Goal: Transaction & Acquisition: Purchase product/service

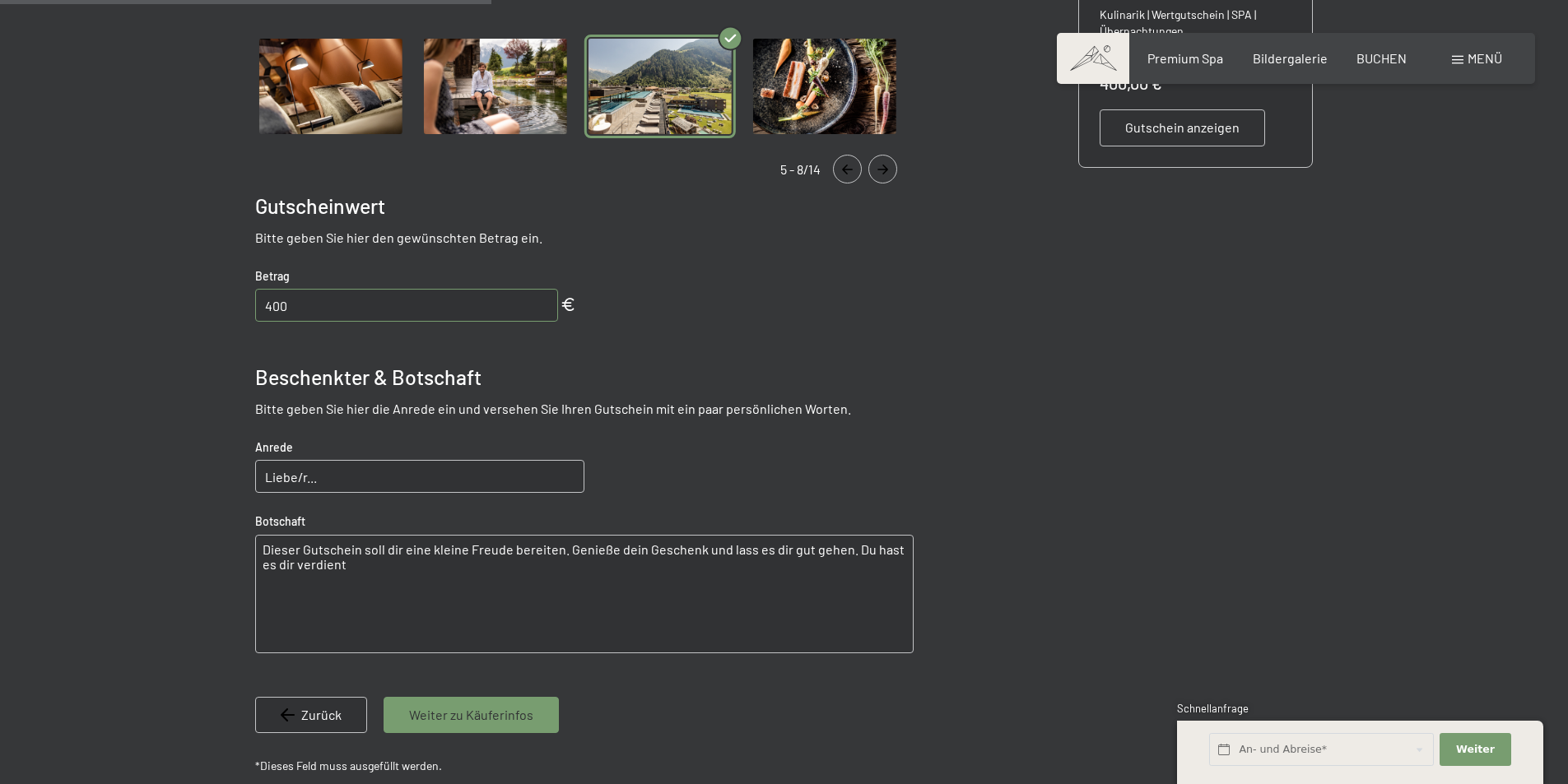
scroll to position [568, 0]
click at [408, 475] on input "Liebe/r..." at bounding box center [420, 476] width 329 height 33
type input "Liebe [PERSON_NAME]"
click at [343, 580] on textarea "Dieser Gutschein soll dir eine kleine Freude bereiten. Genieße dein Geschenk un…" at bounding box center [585, 593] width 658 height 119
drag, startPoint x: 348, startPoint y: 569, endPoint x: 252, endPoint y: 552, distance: 97.5
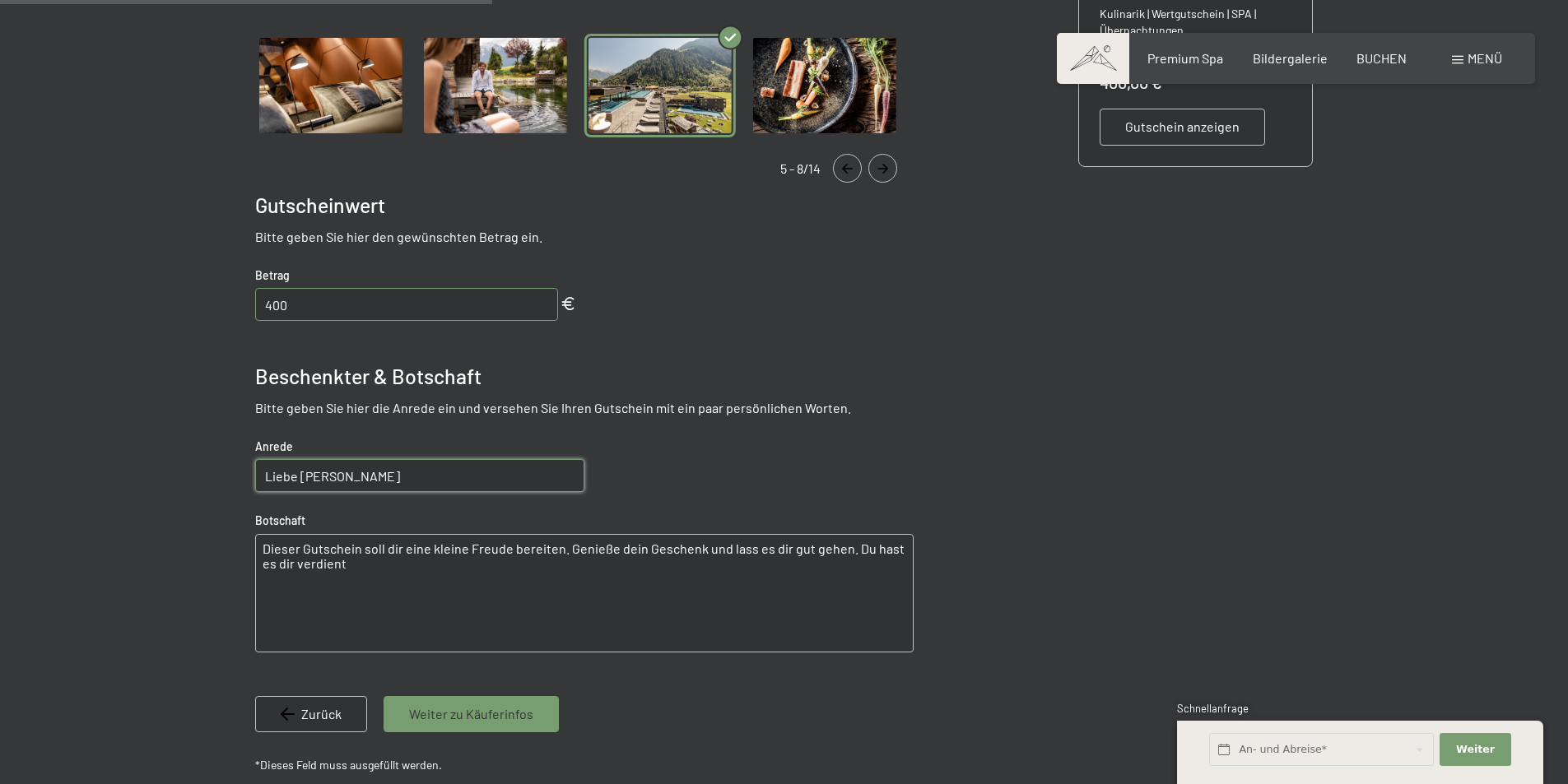
click at [252, 552] on bn-voucher-app at bounding box center [784, 301] width 1123 height 1096
click at [338, 572] on textarea "Dieser Gutschein soll dir eine kleine Freude bereiten. Genieße dein Geschenk un…" at bounding box center [585, 593] width 658 height 119
type textarea "Dieser Gutschein soll dir eine kleine Freude bereiten. Genieße dein Geschenk un…"
click at [547, 610] on textarea "Dieser Gutschein soll dir eine kleine Freude bereiten. Genieße dein Geschenk un…" at bounding box center [585, 593] width 658 height 119
click at [444, 710] on span "Weiter zu Käuferinfos" at bounding box center [471, 714] width 124 height 18
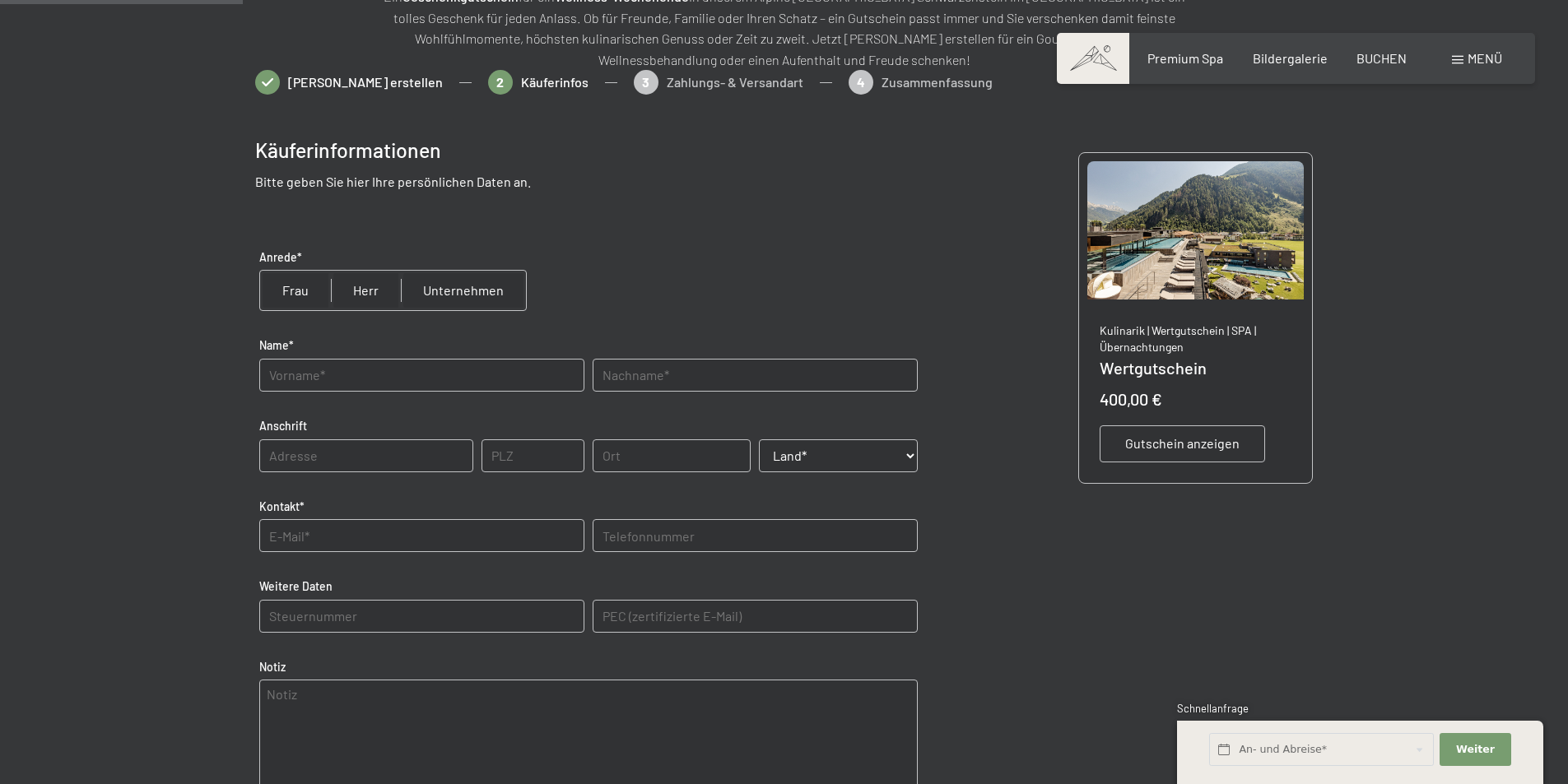
scroll to position [239, 0]
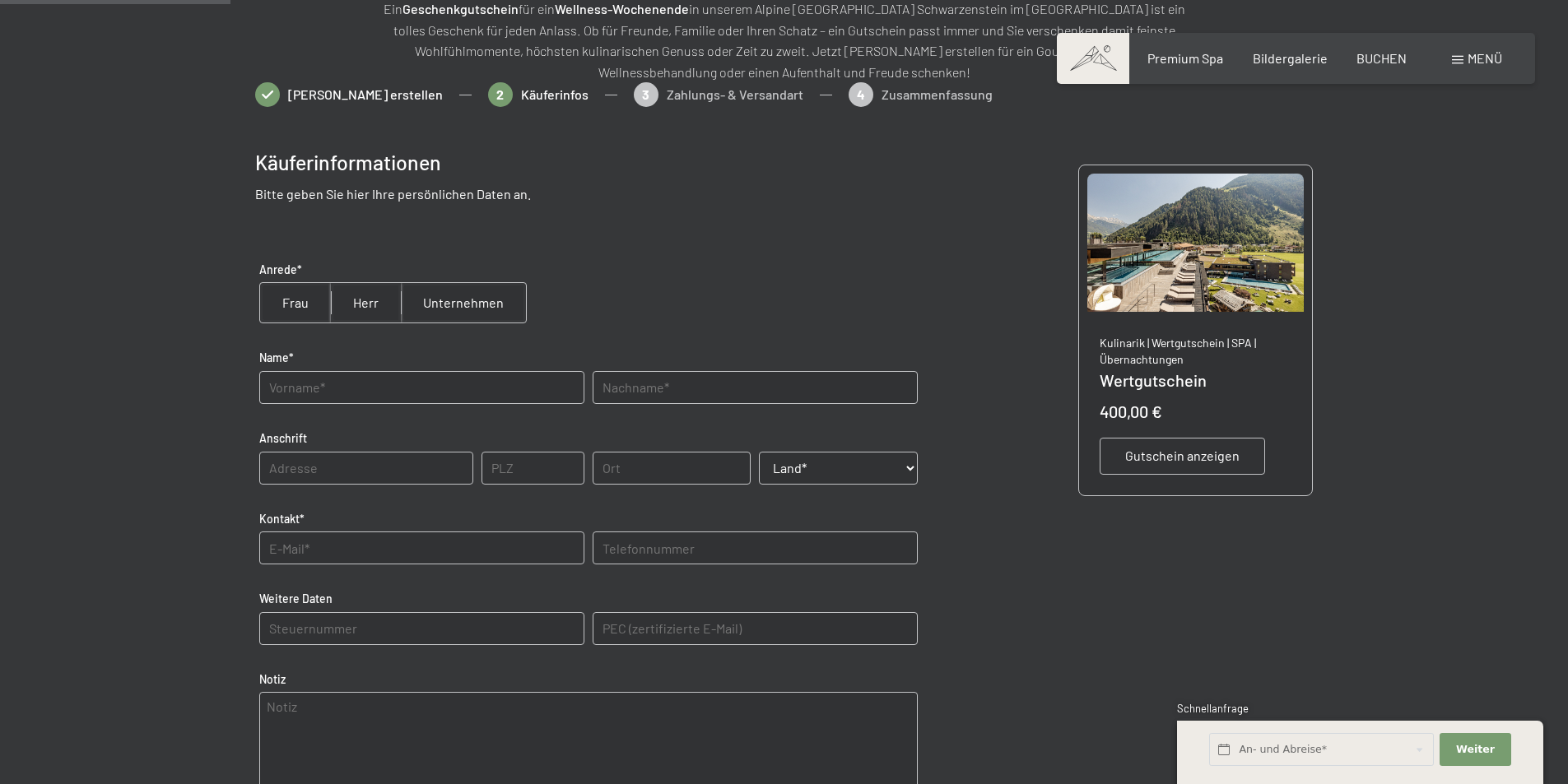
click at [366, 301] on input "radio" at bounding box center [366, 302] width 70 height 40
radio input "true"
click at [318, 382] on input "text" at bounding box center [422, 388] width 325 height 33
type input "[PERSON_NAME]"
type input "Gimpl"
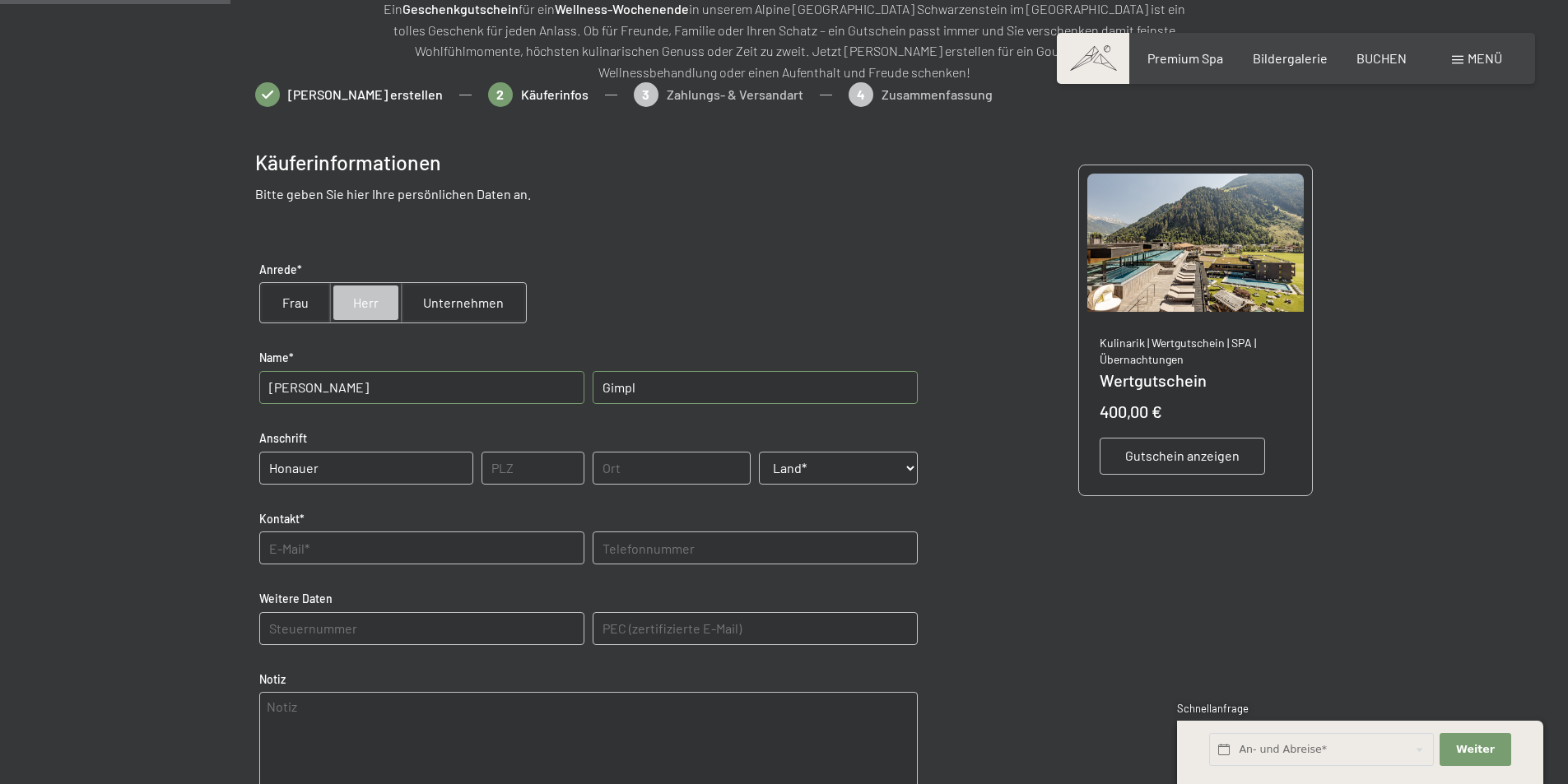
type input "[STREET_ADDRESS]"
type input "4020"
type input "[GEOGRAPHIC_DATA]"
select select "AUT"
type input "[EMAIL_ADDRESS][DOMAIN_NAME]"
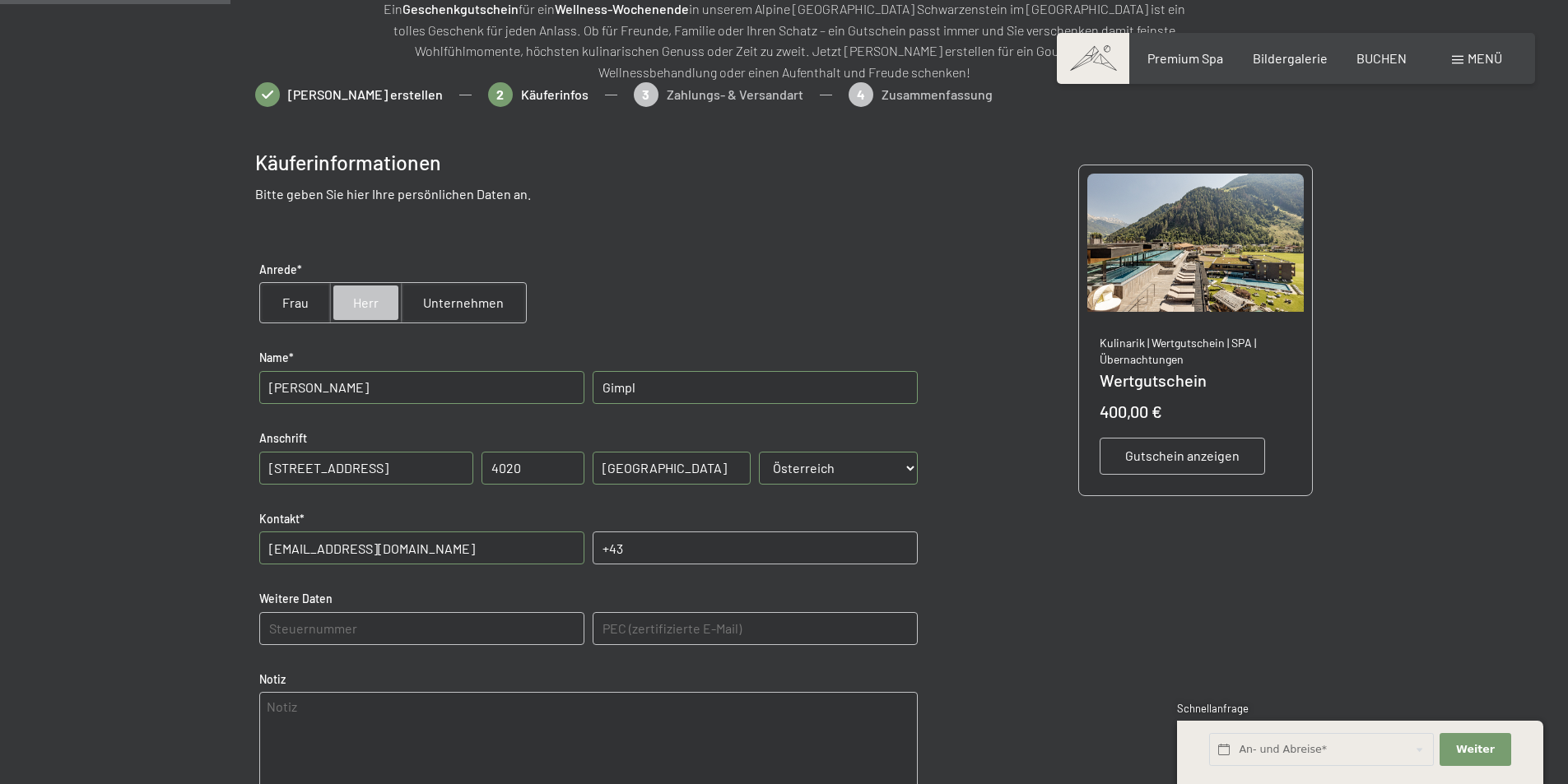
type input "[PHONE_NUMBER]"
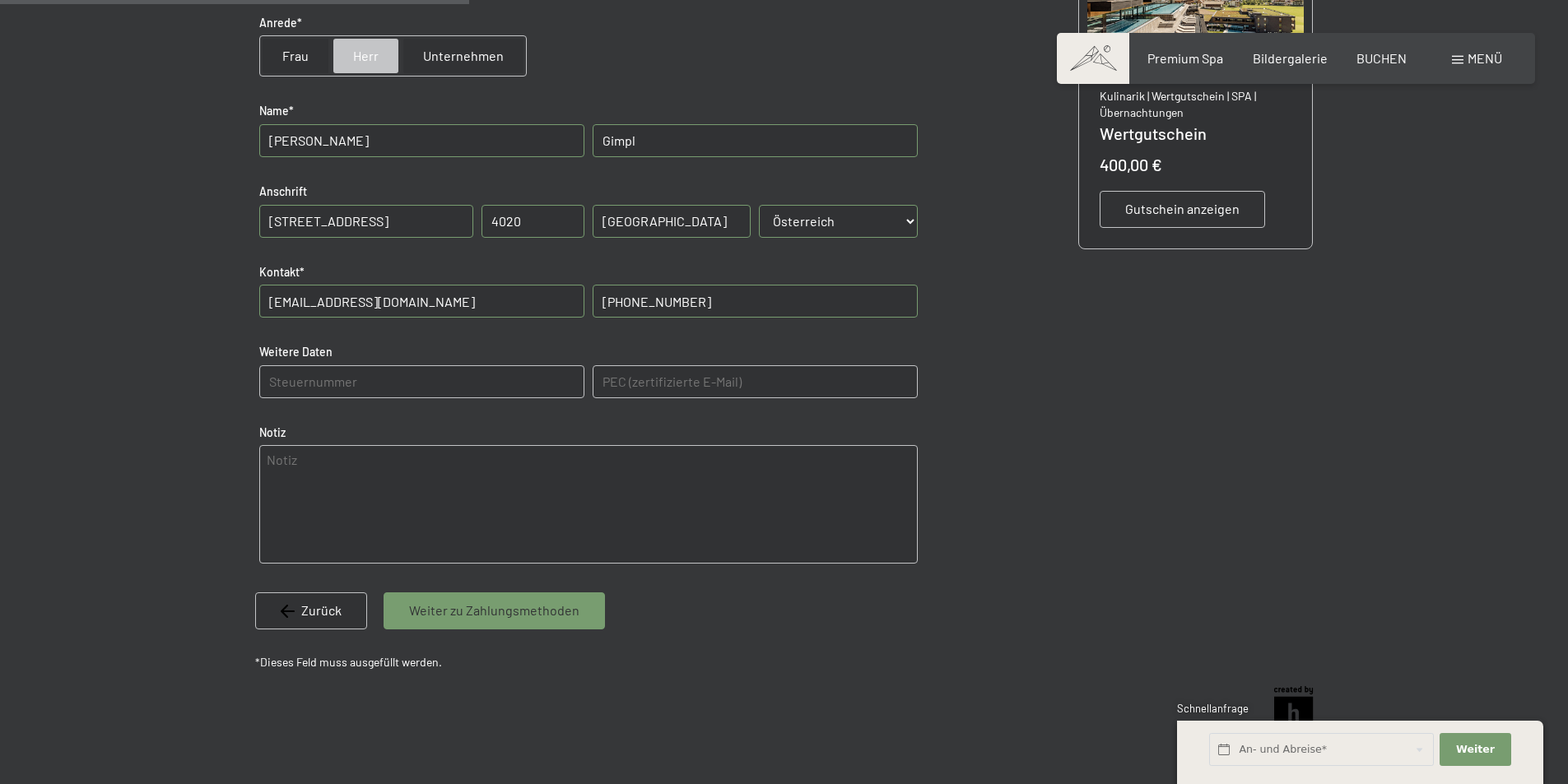
click at [438, 606] on span "Weiter zu Zahlungsmethoden" at bounding box center [494, 611] width 170 height 18
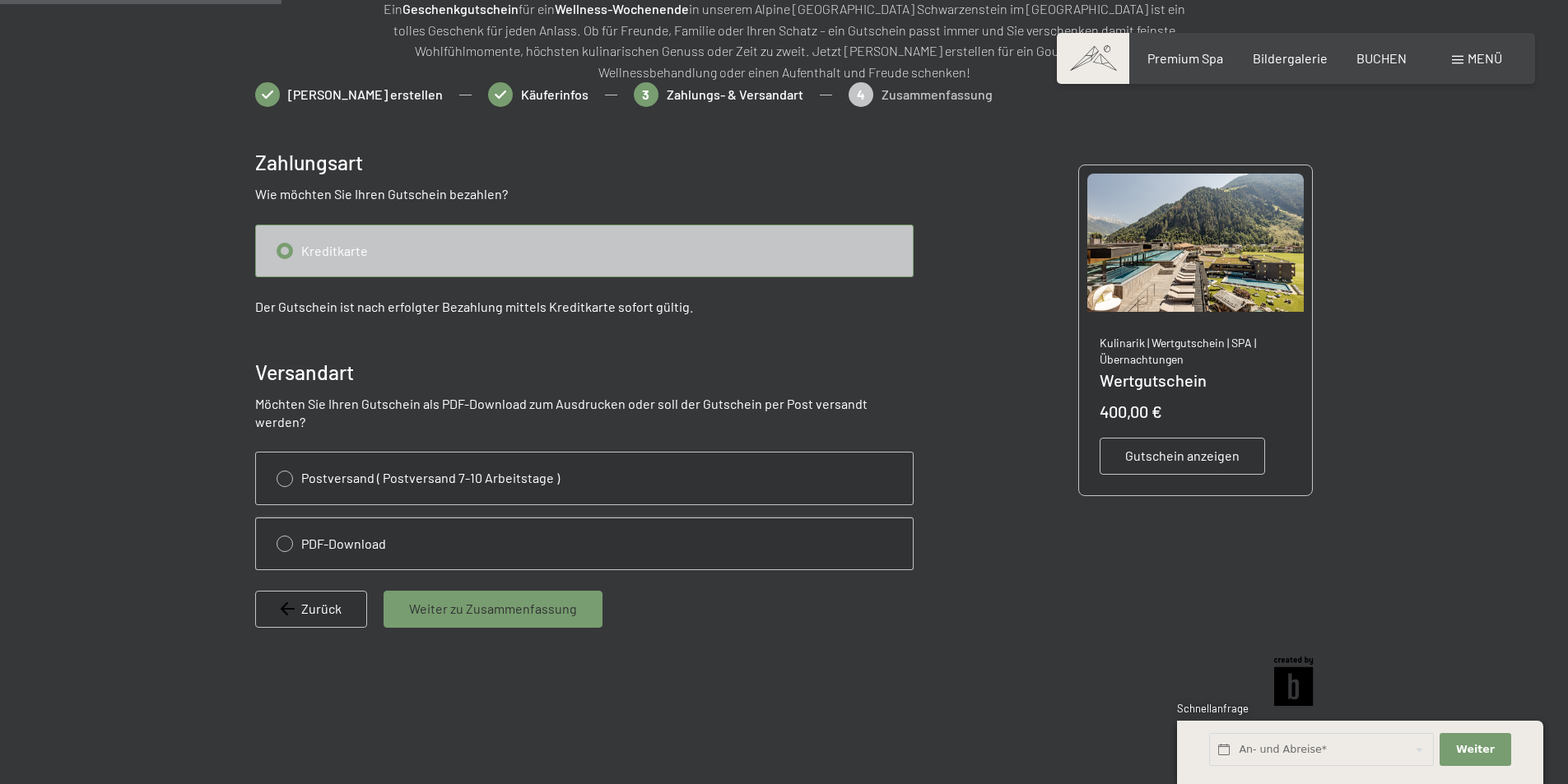
click at [290, 526] on input "radio" at bounding box center [584, 544] width 657 height 51
radio input "true"
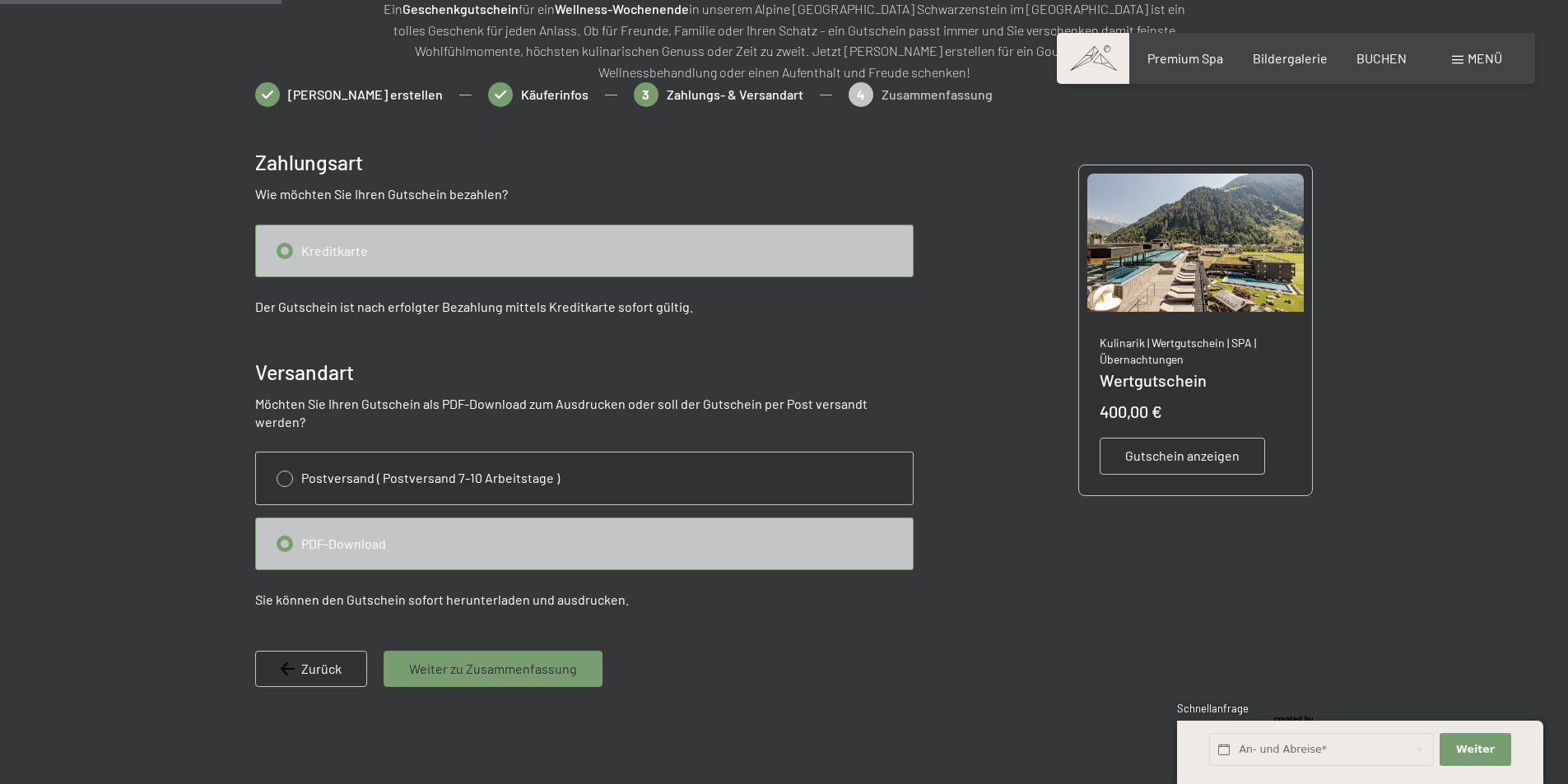
click at [464, 664] on div "Weiter zu Zusammenfassung" at bounding box center [493, 668] width 219 height 36
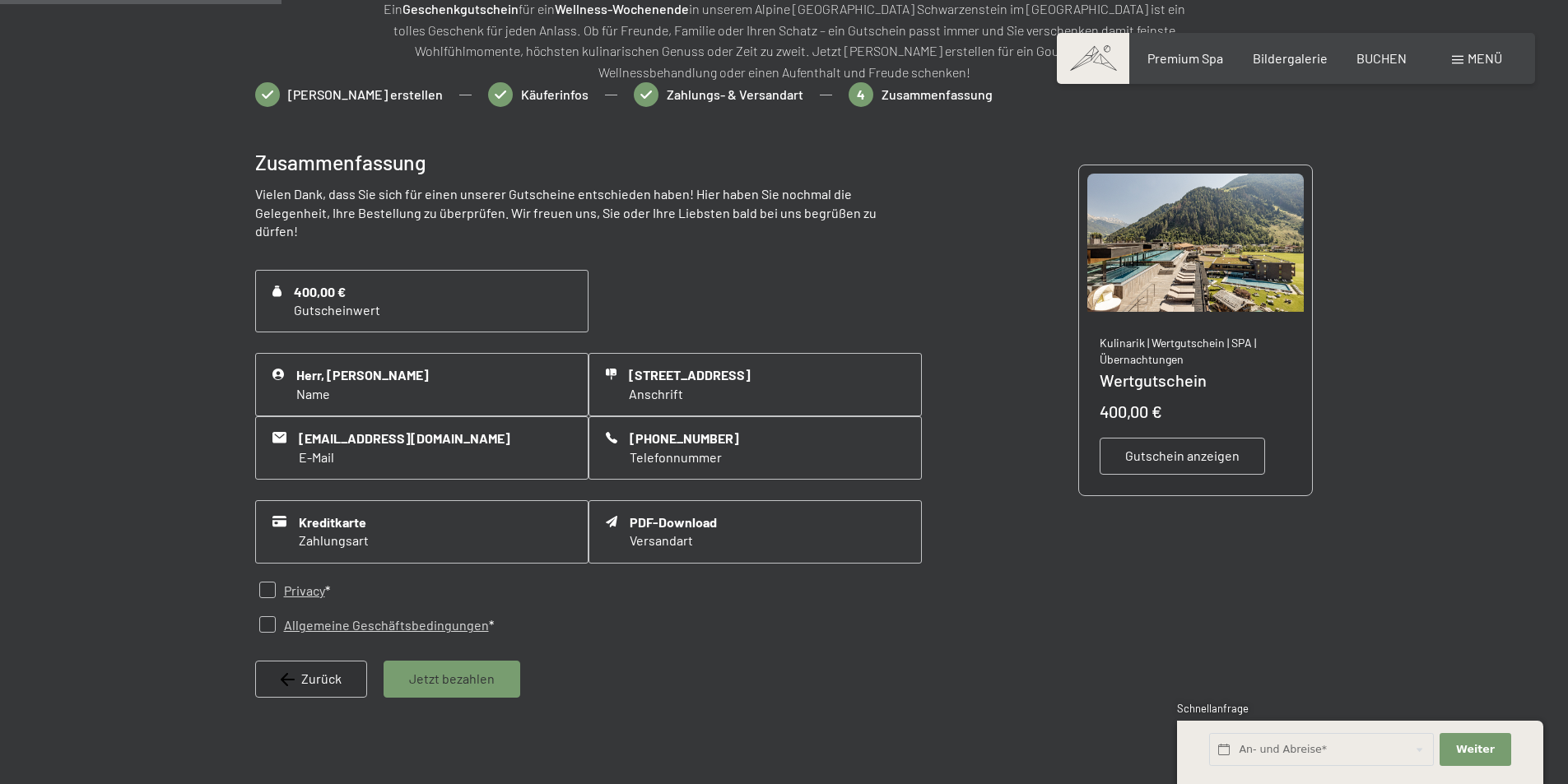
click at [267, 582] on input "checkbox" at bounding box center [267, 590] width 17 height 17
checkbox input "true"
click at [264, 617] on input "checkbox" at bounding box center [267, 625] width 17 height 17
checkbox input "true"
click at [486, 670] on span "Jetzt bezahlen" at bounding box center [451, 679] width 85 height 18
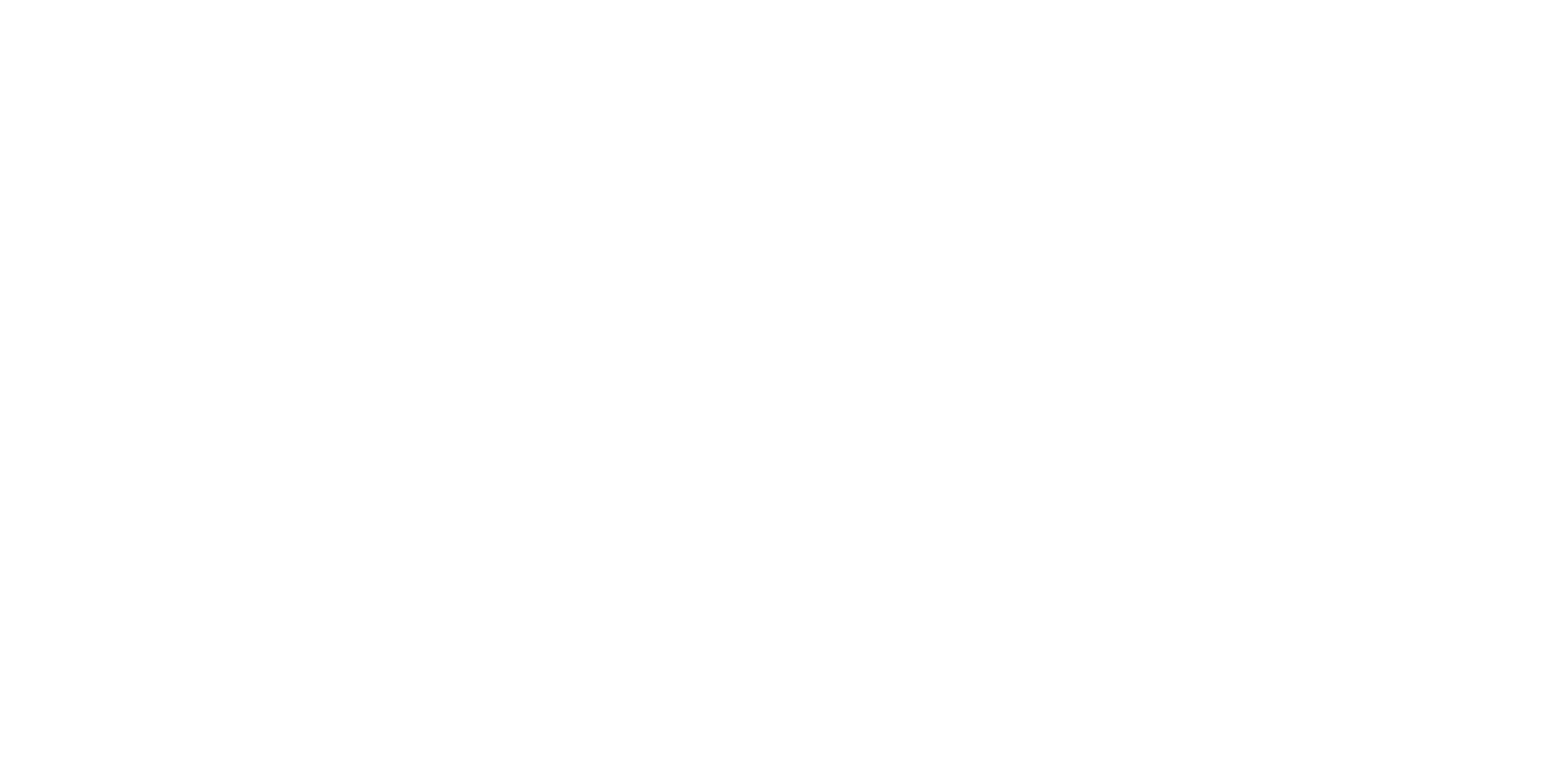
scroll to position [0, 0]
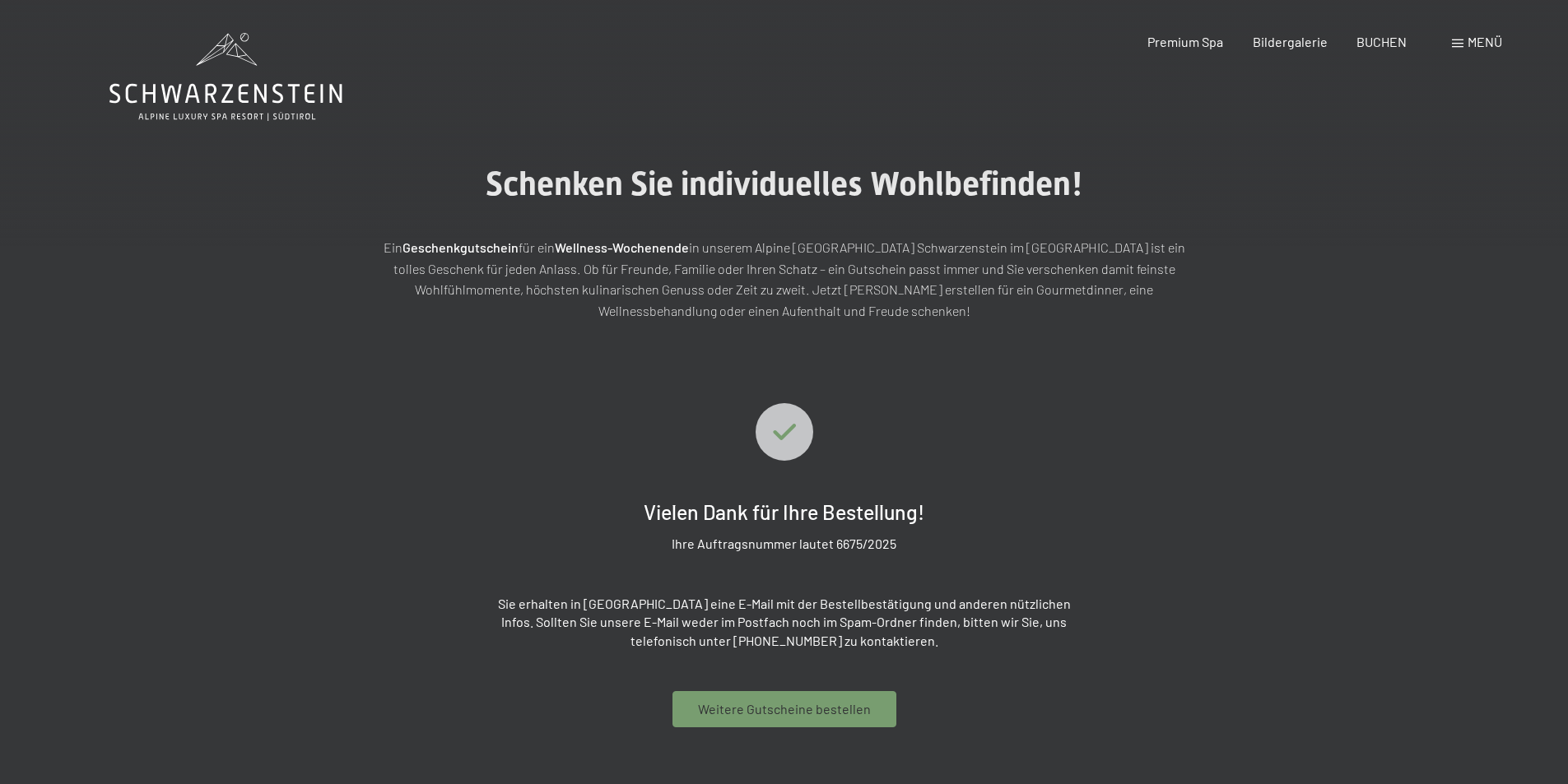
click at [790, 718] on span "Weitere Gutscheine bestellen" at bounding box center [784, 710] width 173 height 18
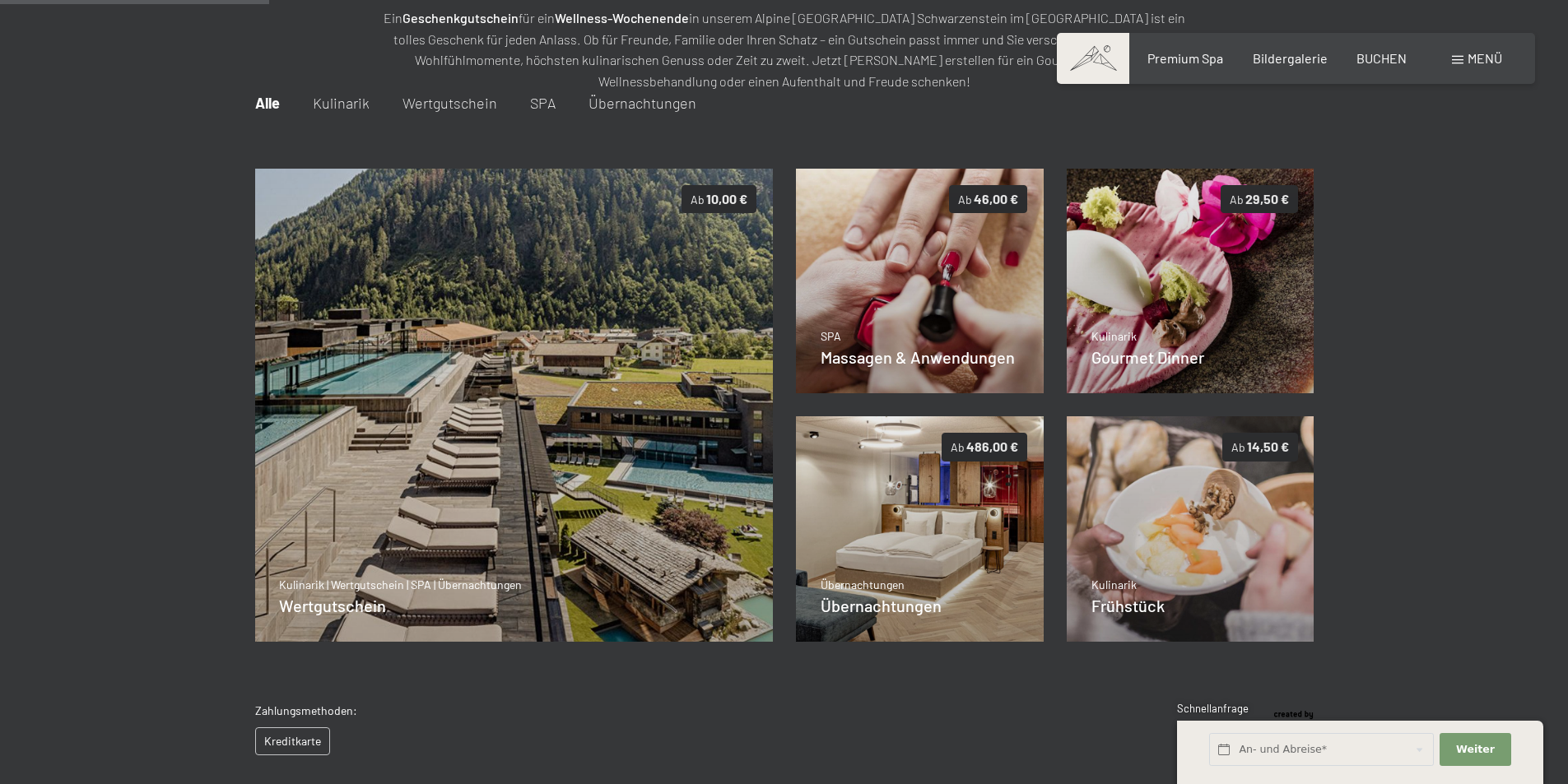
scroll to position [239, 0]
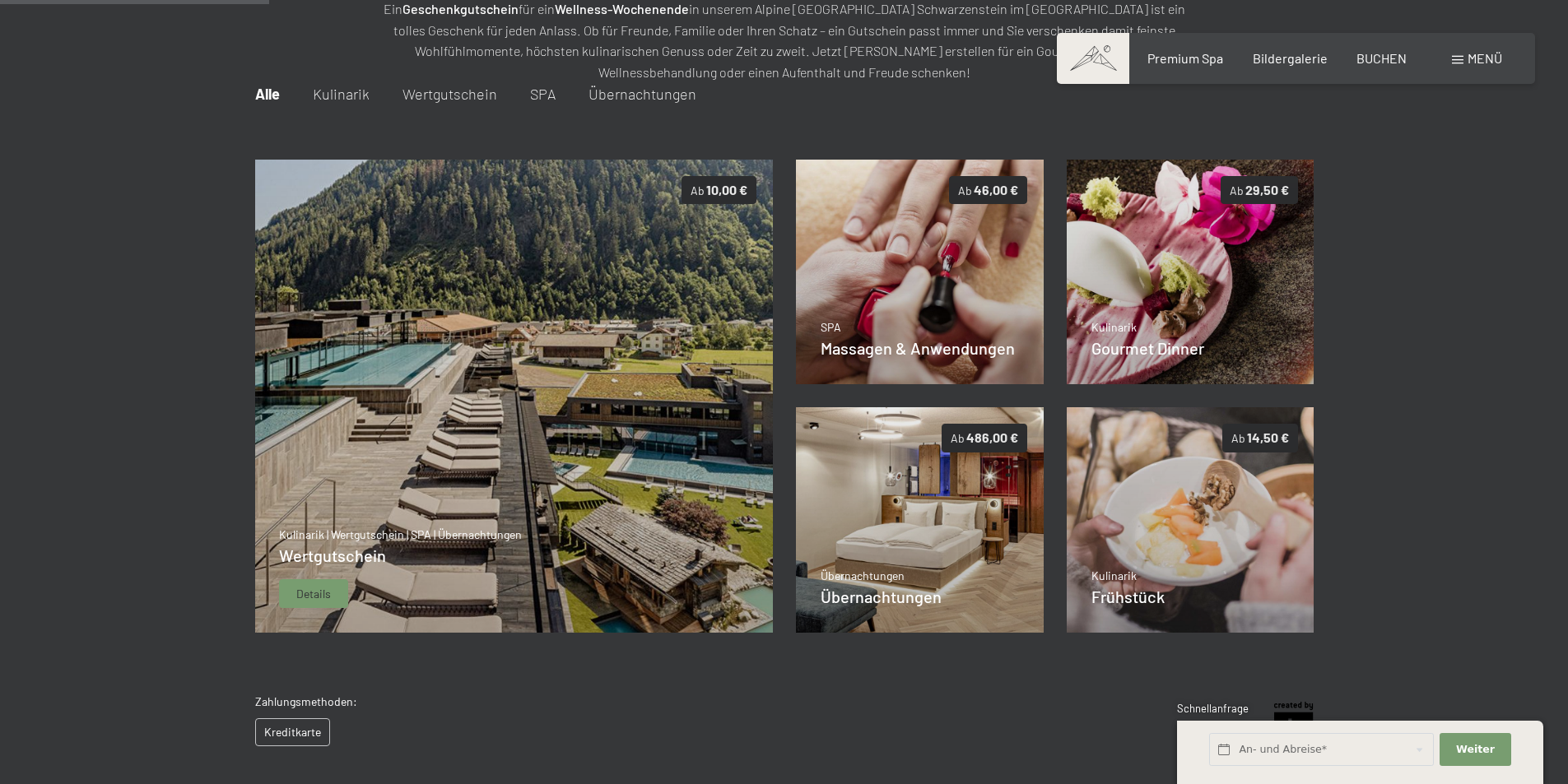
click at [525, 303] on img at bounding box center [514, 397] width 518 height 474
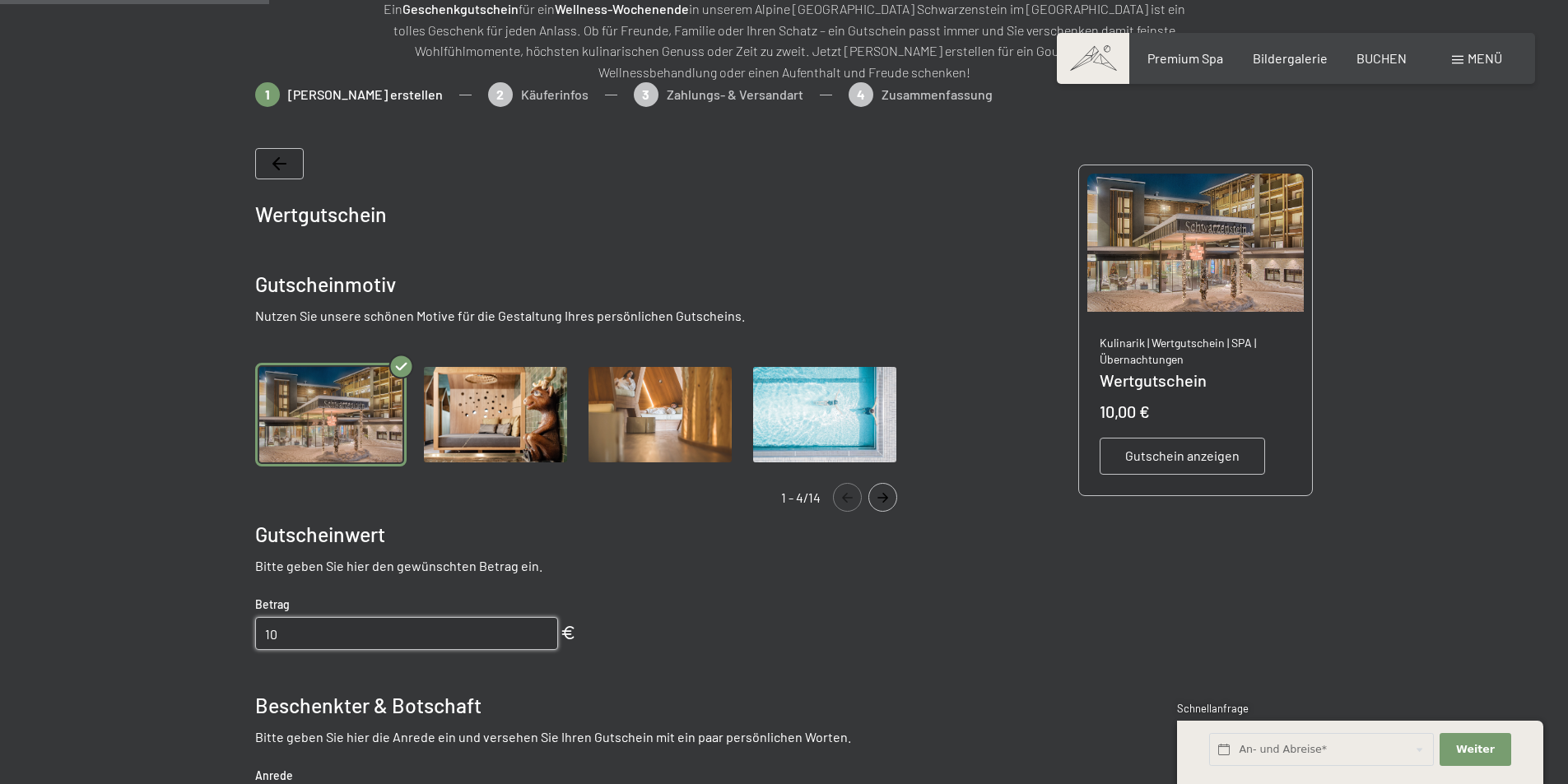
drag, startPoint x: 369, startPoint y: 642, endPoint x: 237, endPoint y: 642, distance: 132.0
click at [237, 642] on bn-voucher-app at bounding box center [784, 631] width 1123 height 1096
type input "400"
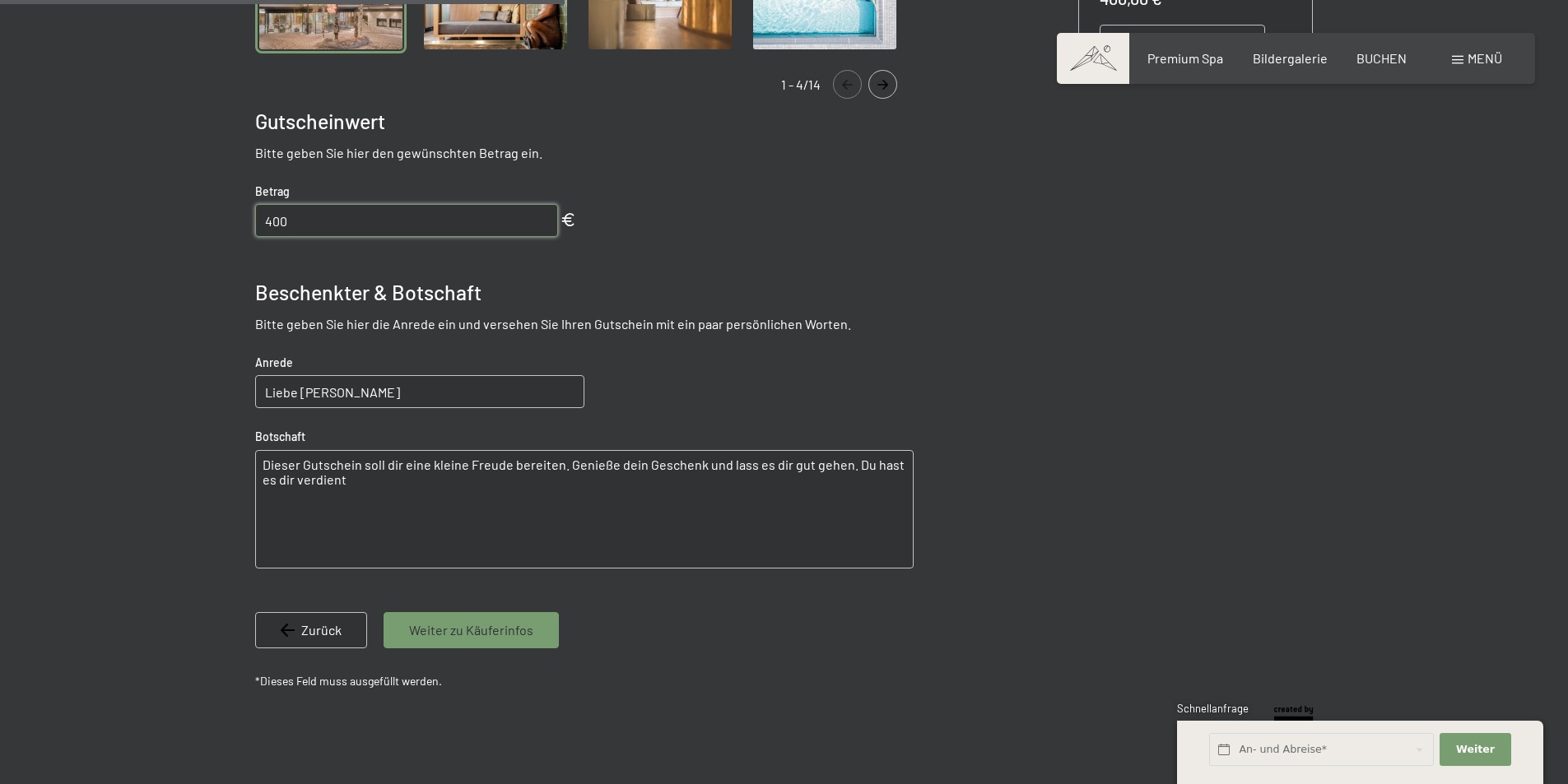
type input "Liebe [PERSON_NAME]"
type textarea "Dieser Gutschein soll dir eine kleine Freude bereiten. Genieße dein Geschenk un…"
click at [428, 632] on span "Weiter zu Käuferinfos" at bounding box center [471, 631] width 124 height 18
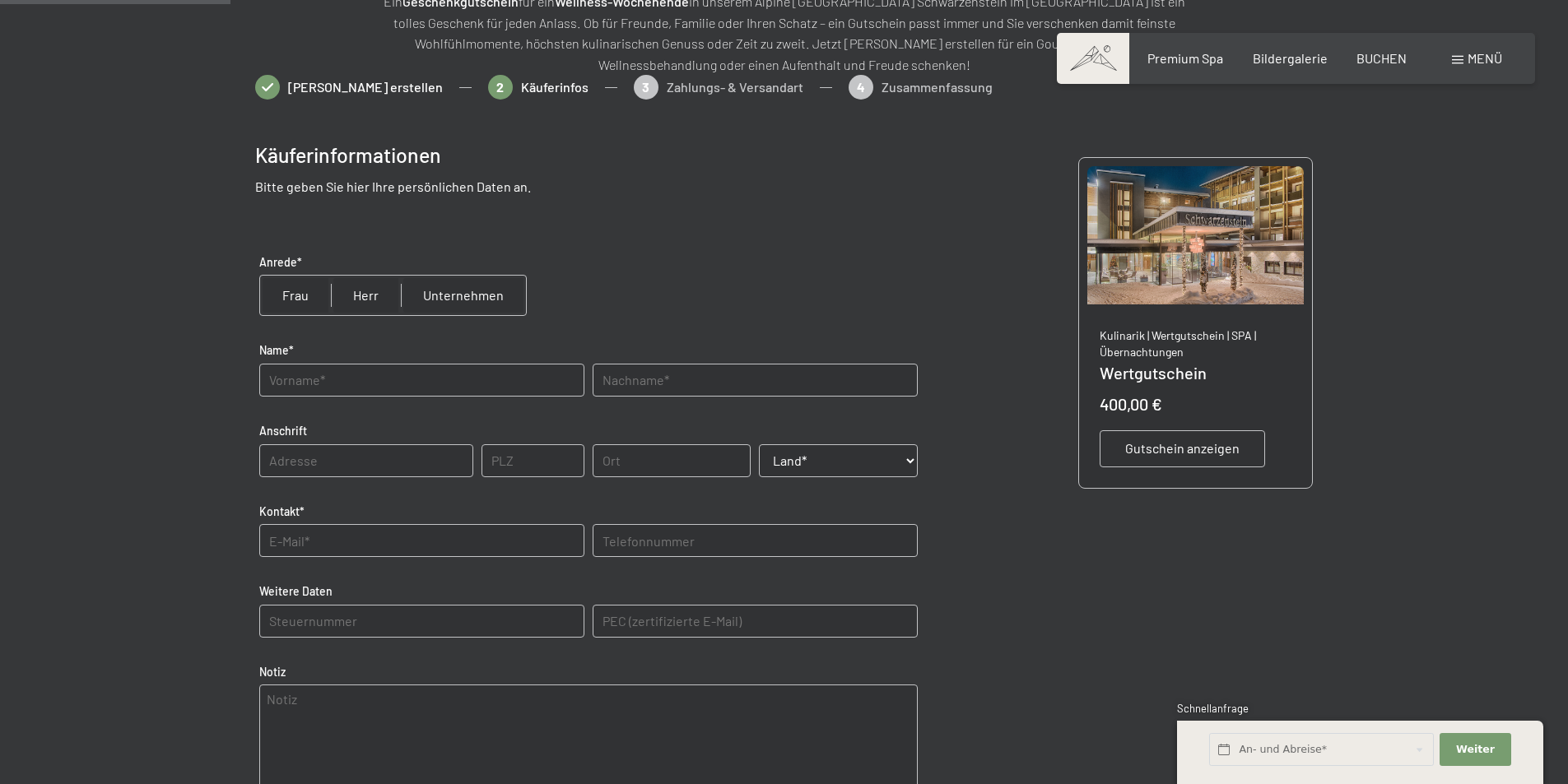
scroll to position [239, 0]
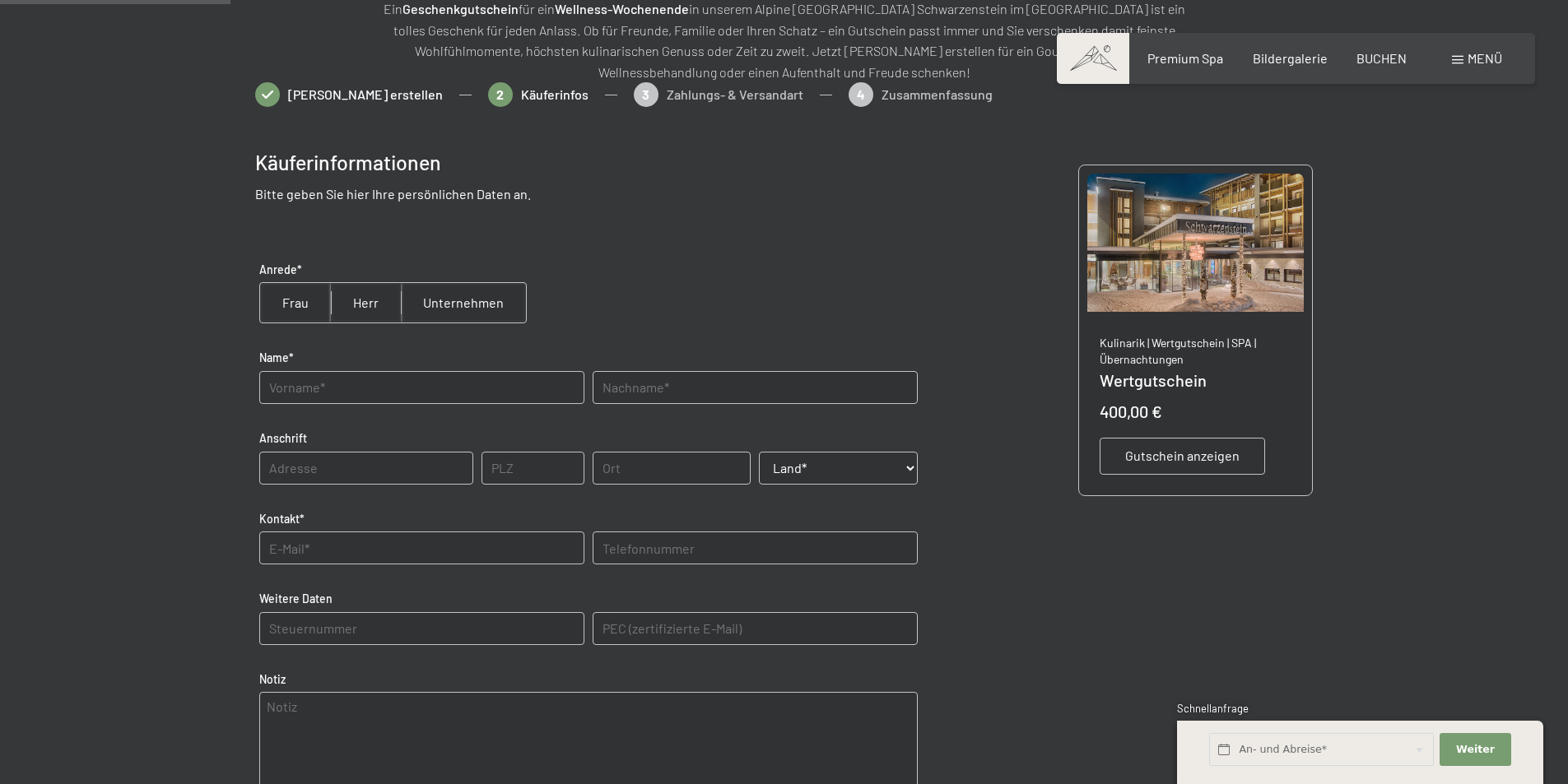
click at [363, 310] on input "radio" at bounding box center [366, 302] width 70 height 40
radio input "true"
click at [358, 393] on input "text" at bounding box center [422, 388] width 325 height 33
type input "[PERSON_NAME]"
type input "Gimpl"
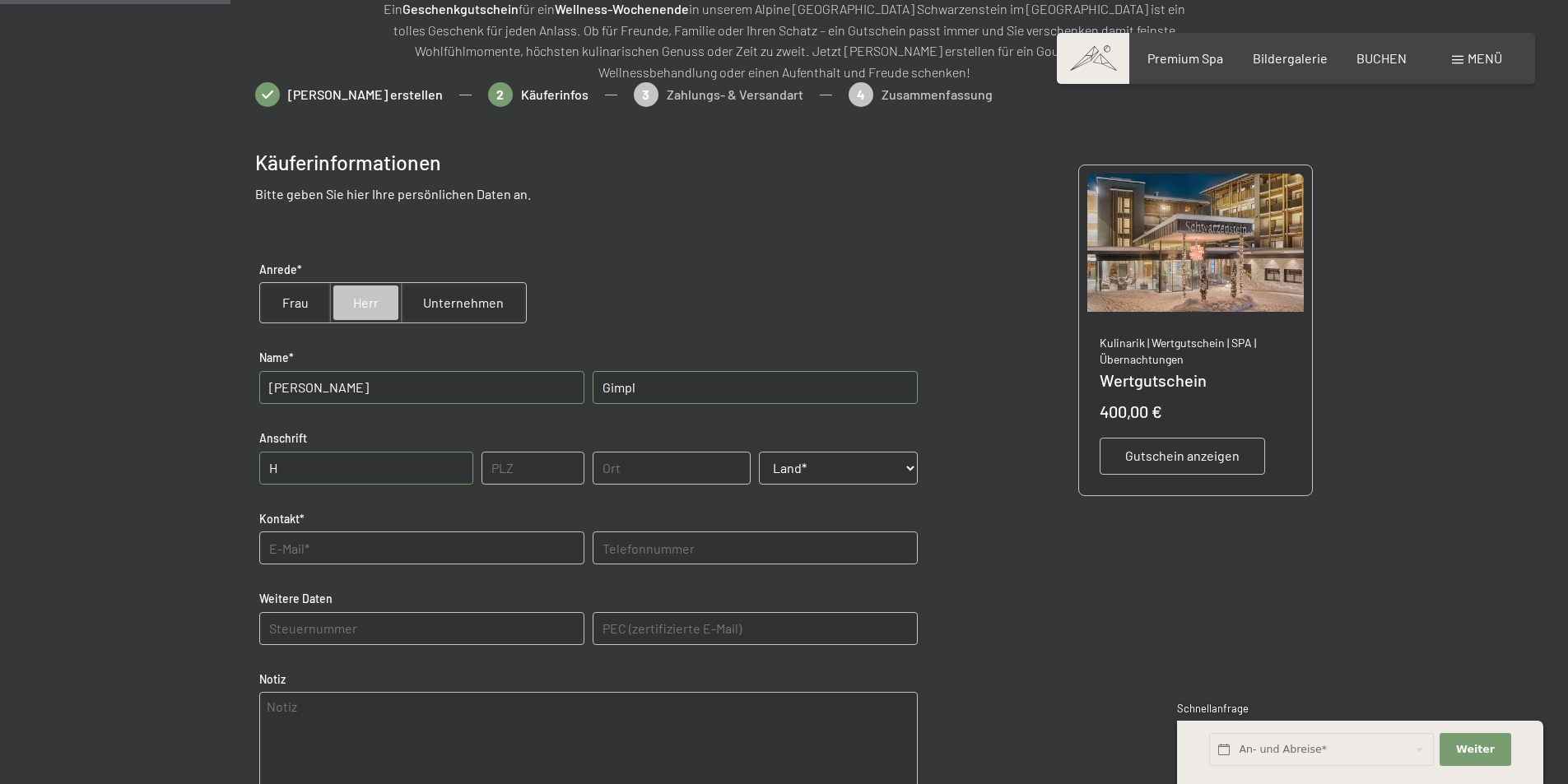
click at [334, 477] on input "H" at bounding box center [366, 469] width 214 height 33
type input "[STREET_ADDRESS]"
type input "4020"
type input "[GEOGRAPHIC_DATA]"
select select "AUT"
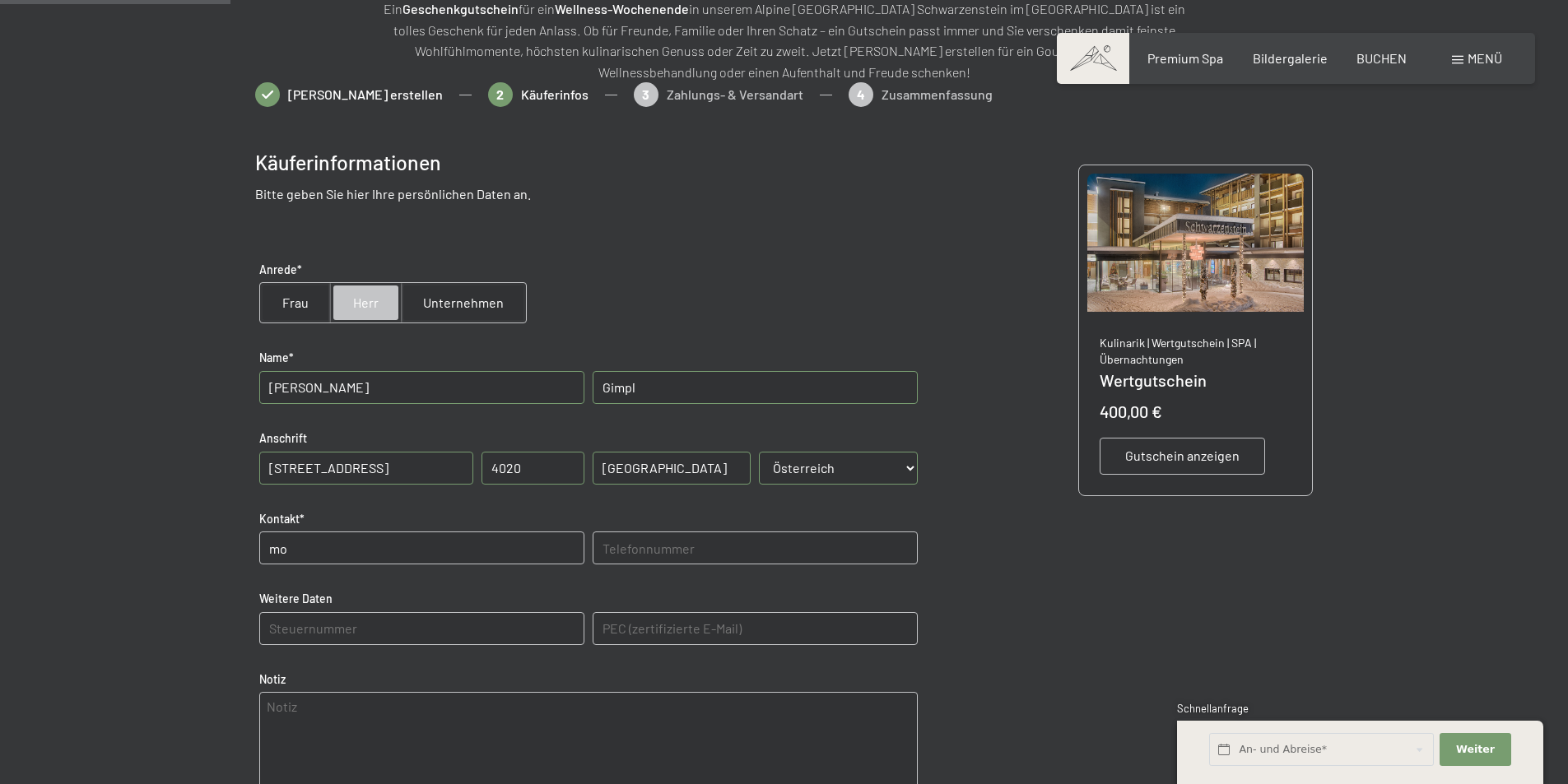
type input "[EMAIL_ADDRESS][DOMAIN_NAME]"
type input "[PHONE_NUMBER]"
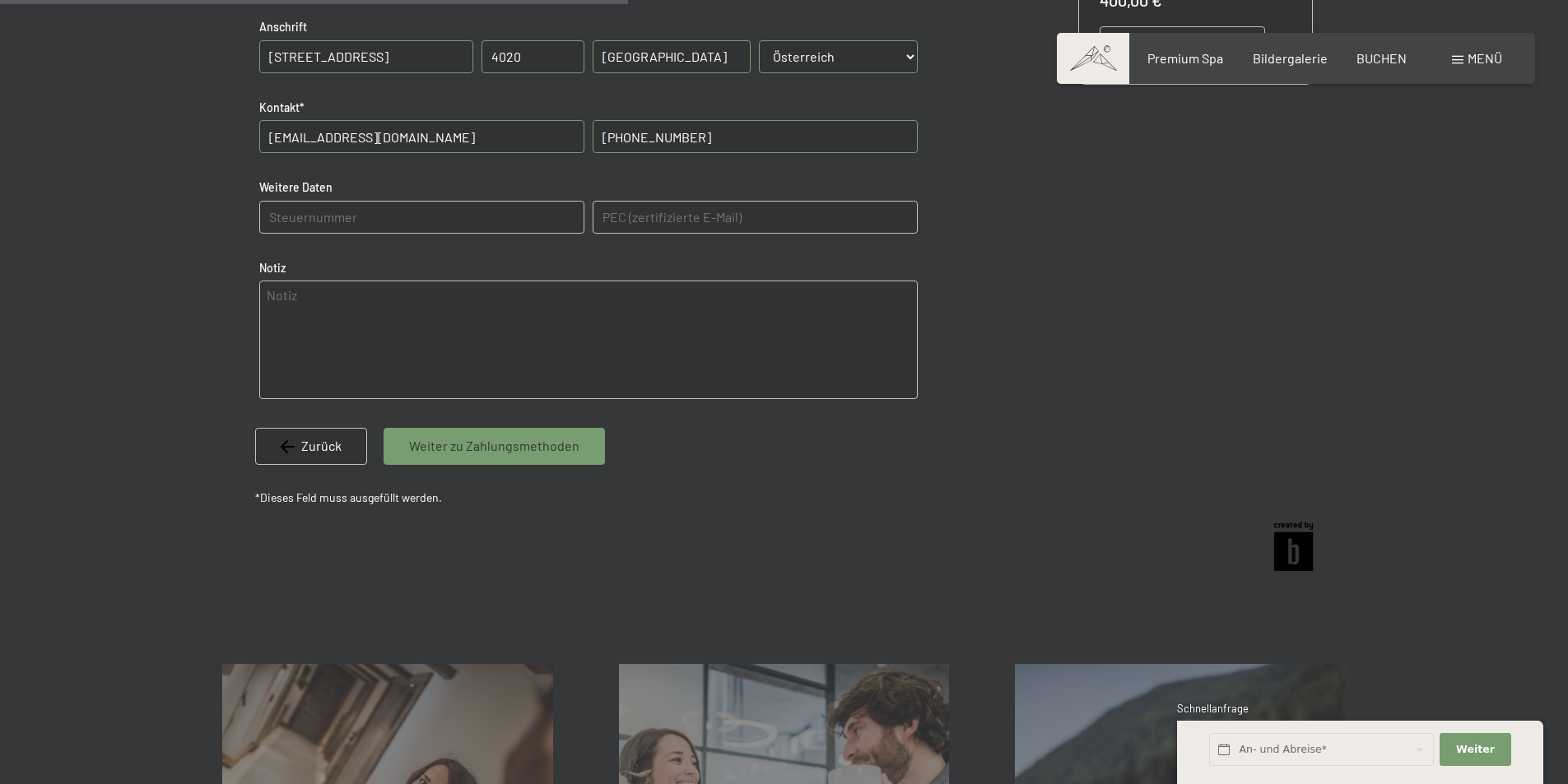
click at [492, 453] on span "Weiter zu Zahlungsmethoden" at bounding box center [494, 446] width 170 height 18
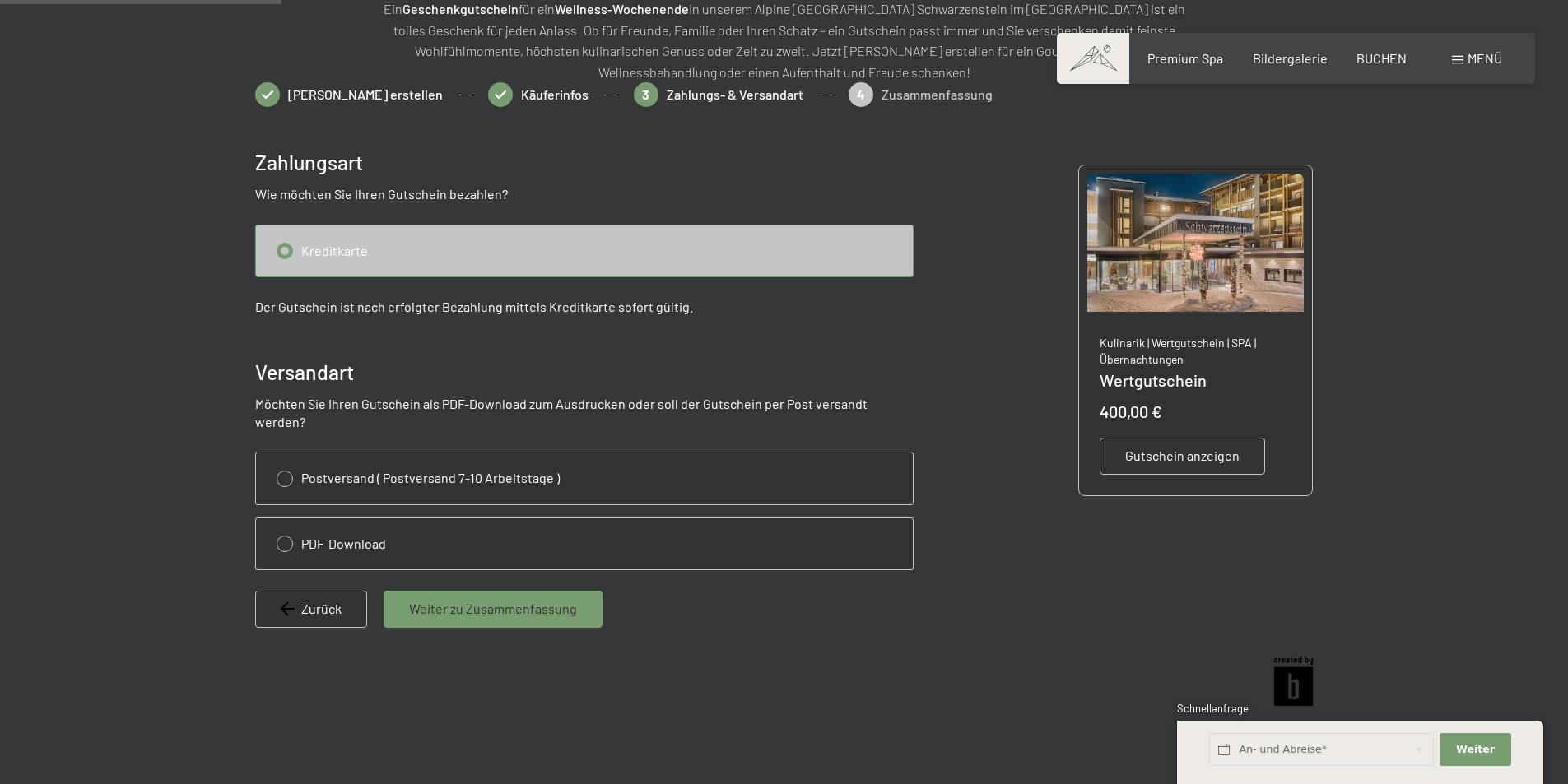
click at [278, 523] on input "radio" at bounding box center [584, 544] width 657 height 51
radio input "true"
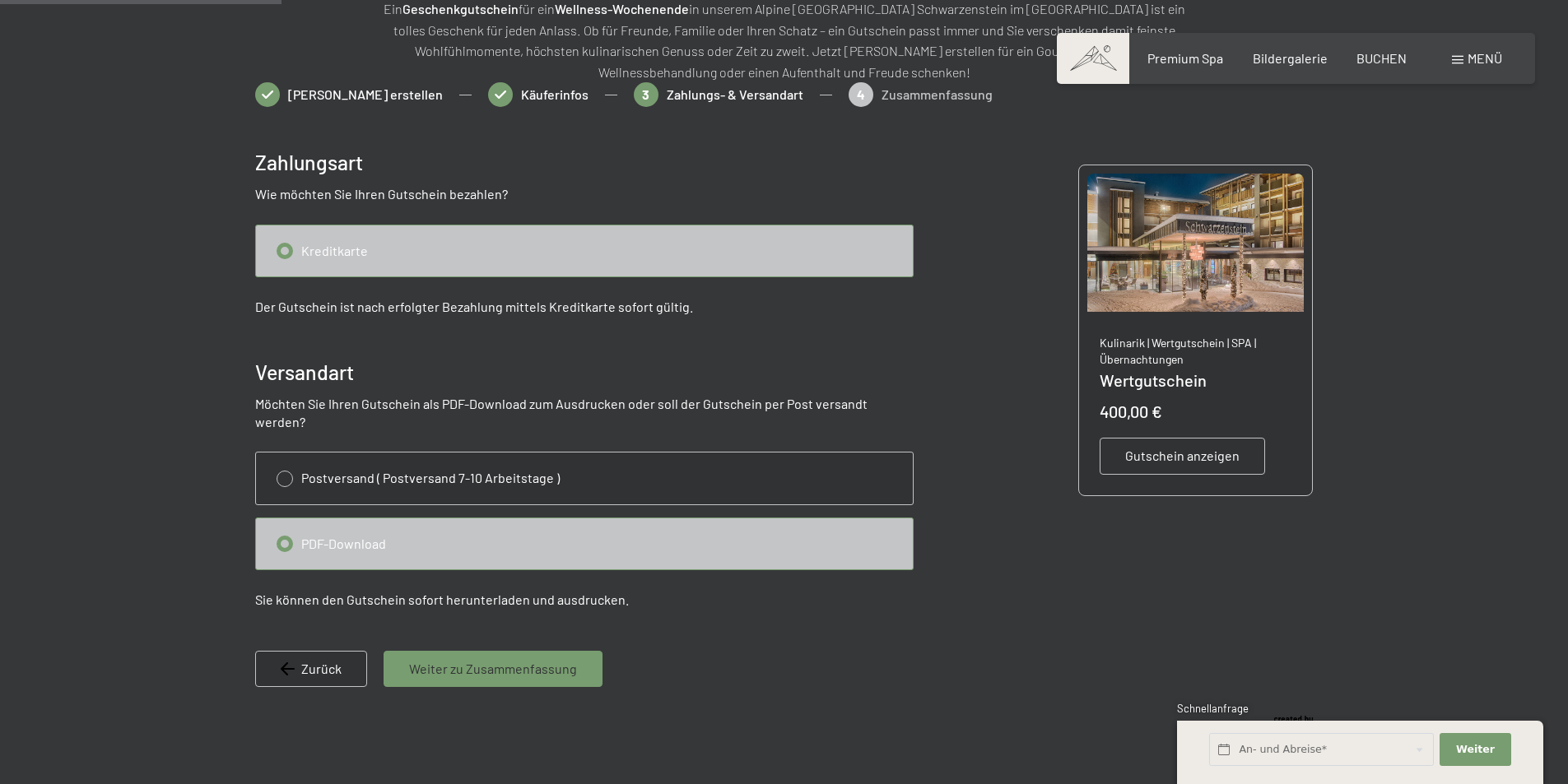
click at [450, 660] on span "Weiter zu Zusammenfassung" at bounding box center [493, 669] width 168 height 18
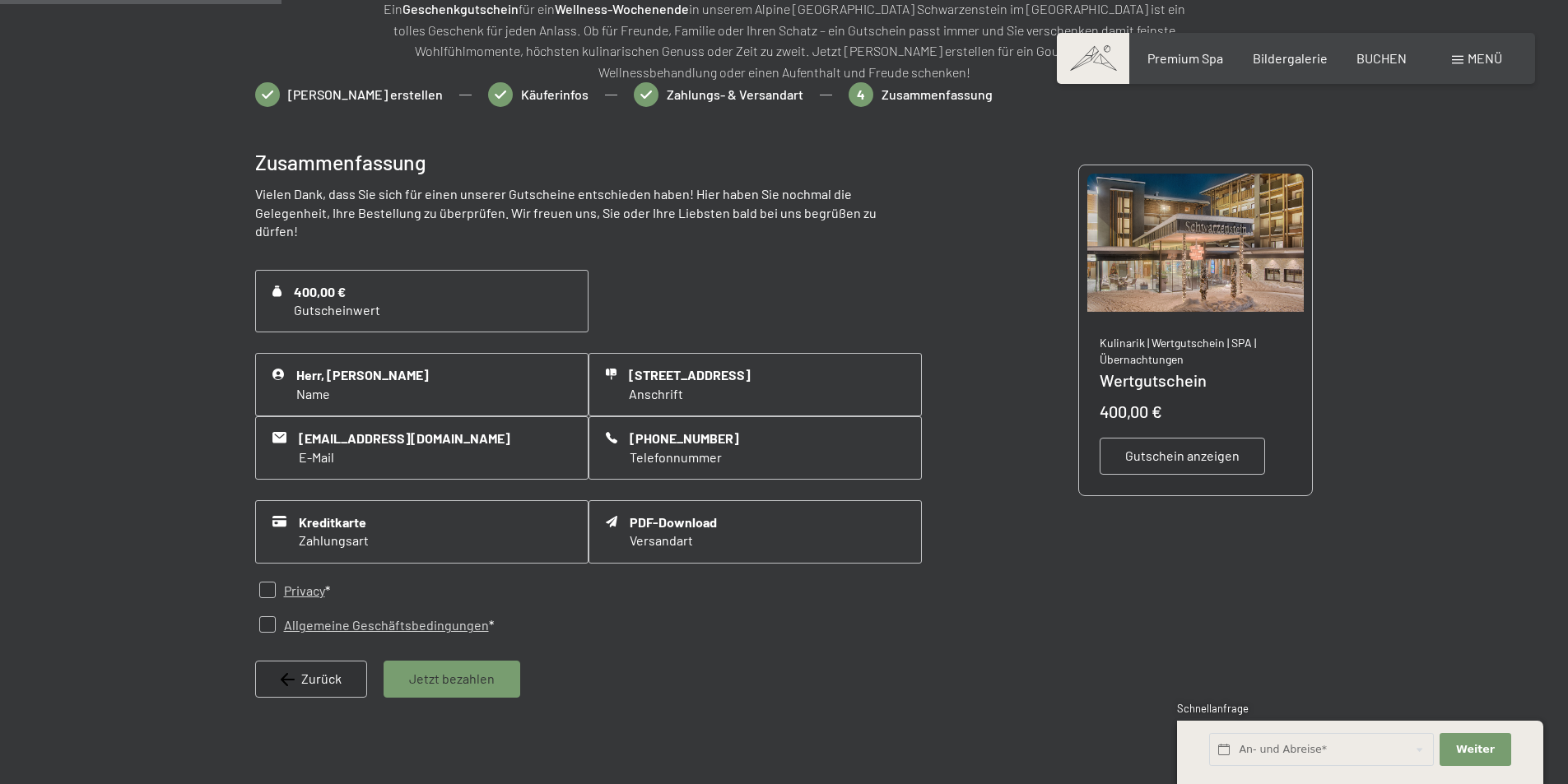
click at [303, 582] on link "Privacy" at bounding box center [304, 591] width 41 height 18
click at [271, 617] on input "checkbox" at bounding box center [267, 625] width 17 height 17
checkbox input "true"
click at [266, 582] on input "checkbox" at bounding box center [267, 590] width 17 height 17
checkbox input "true"
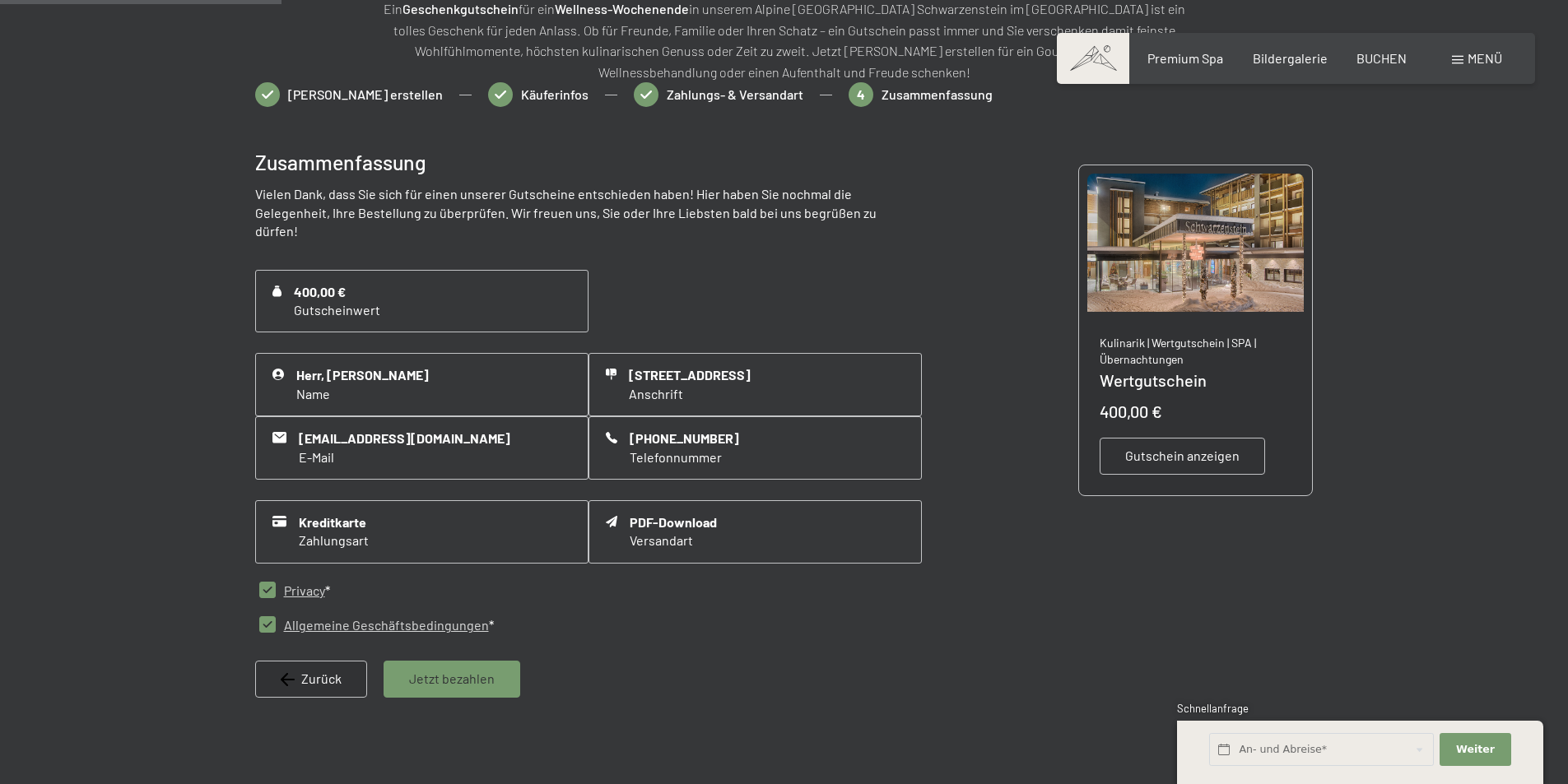
click at [454, 670] on span "Jetzt bezahlen" at bounding box center [451, 679] width 85 height 18
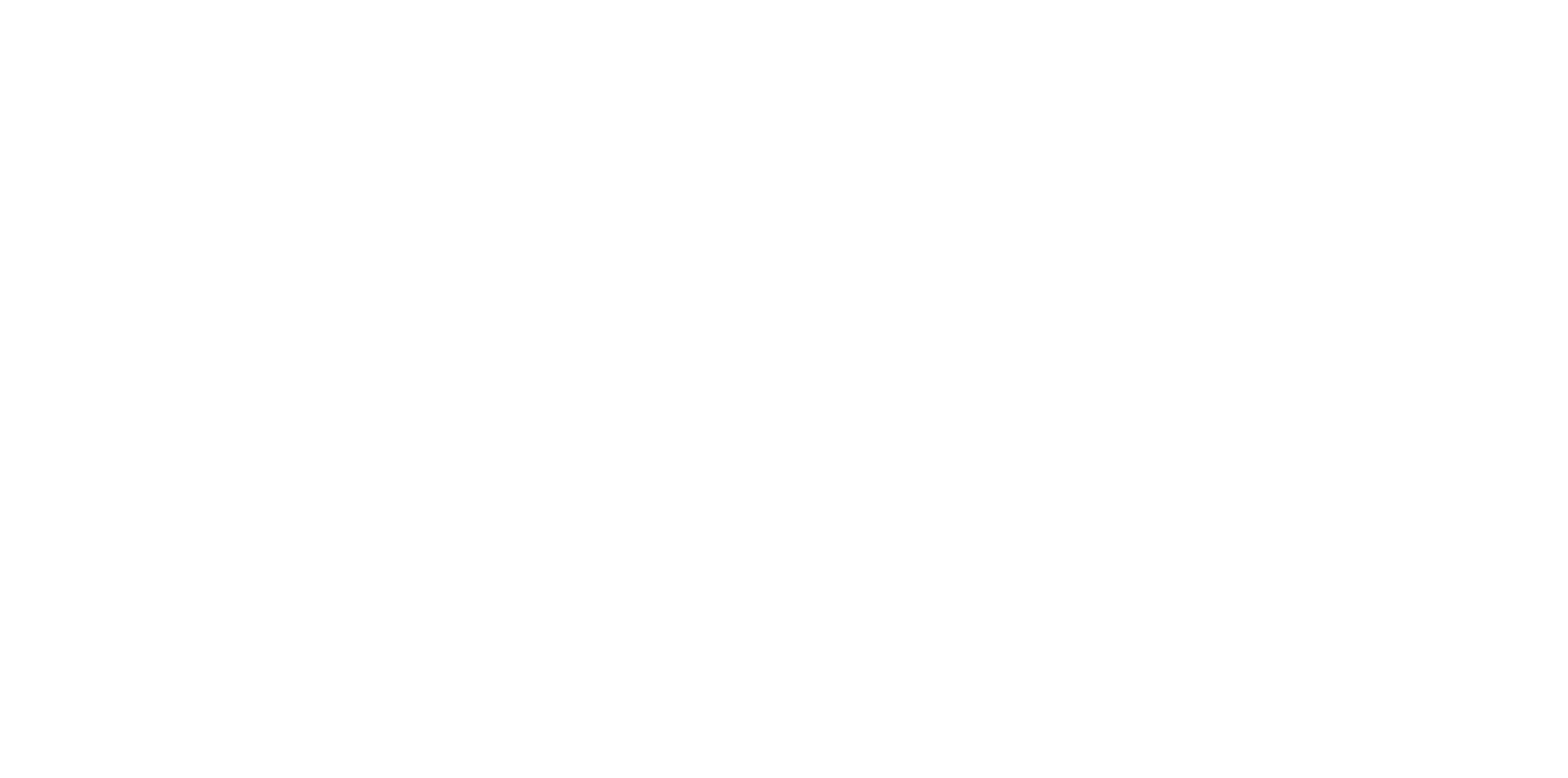
scroll to position [0, 0]
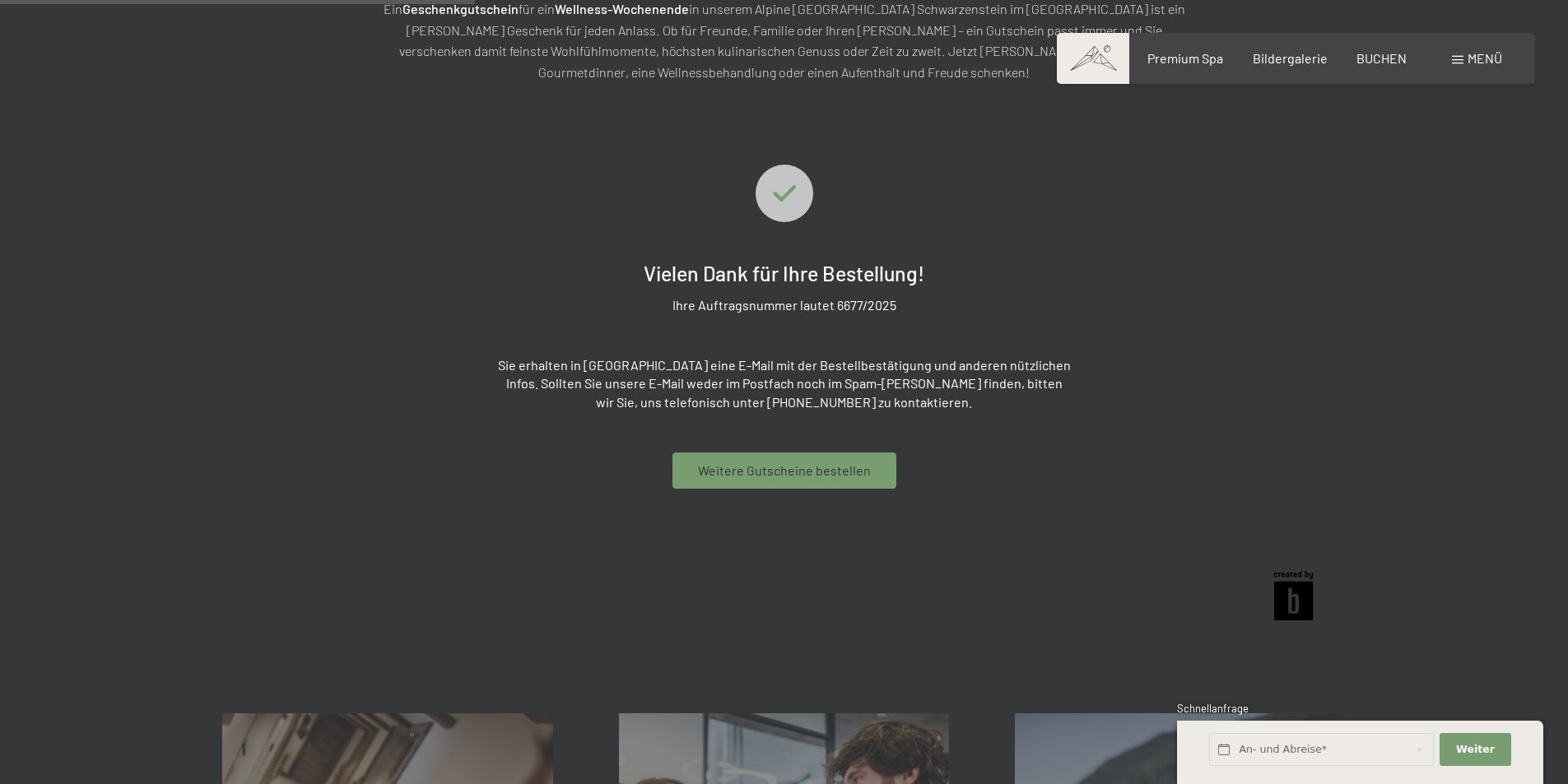
click at [788, 486] on div "Weitere Gutscheine bestellen" at bounding box center [785, 470] width 224 height 36
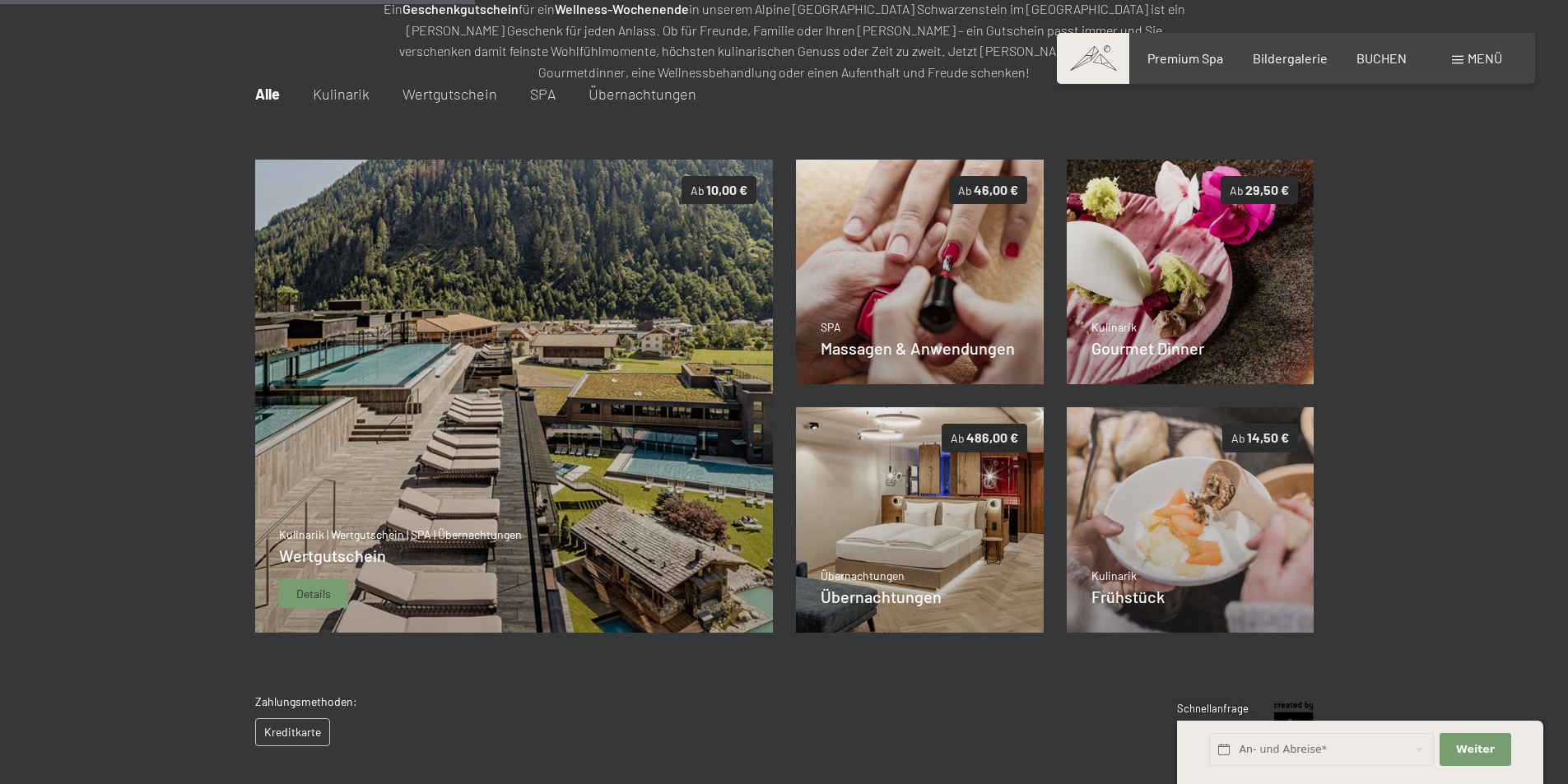
click at [519, 375] on img at bounding box center [514, 397] width 518 height 474
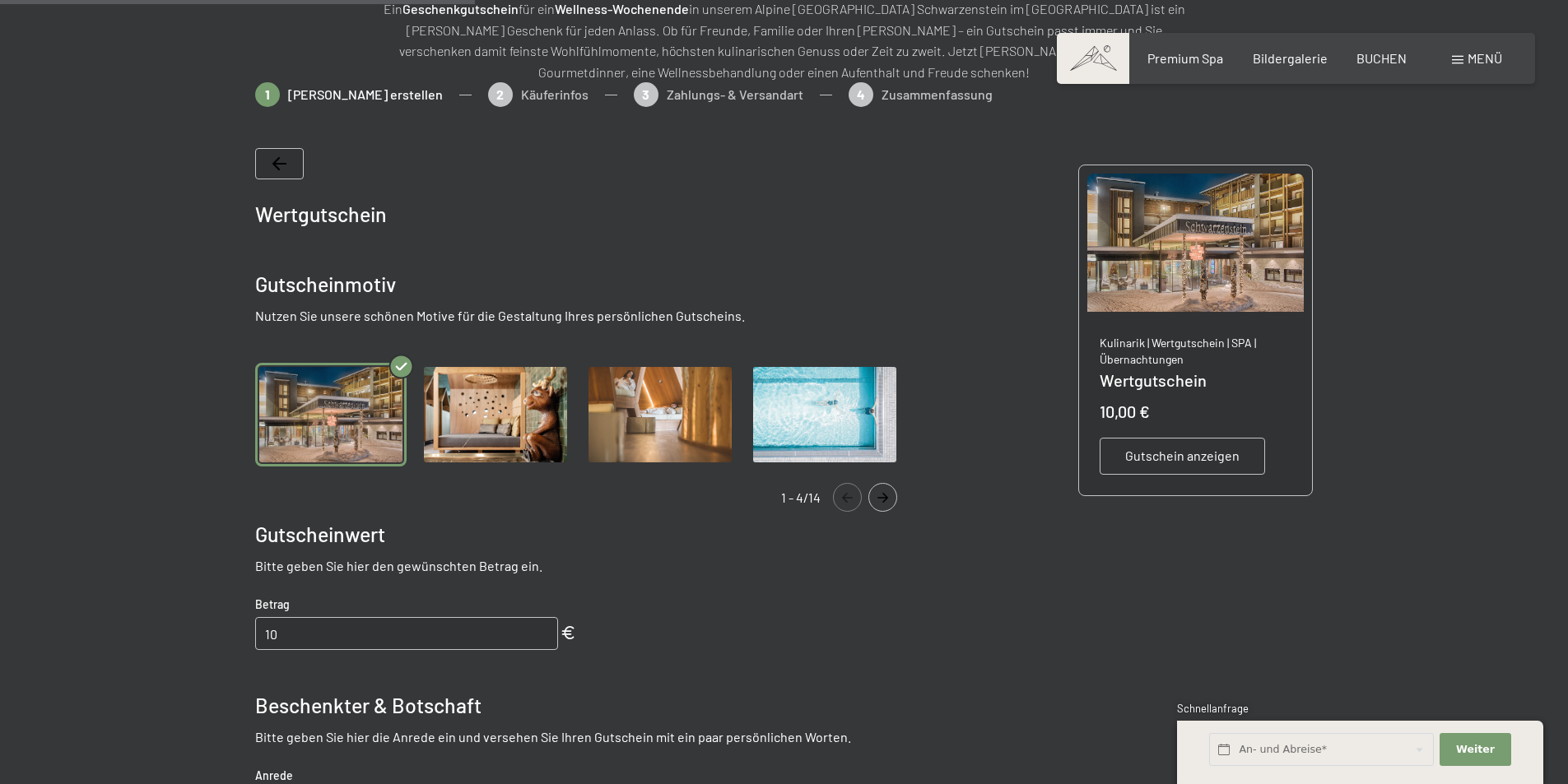
click at [884, 495] on icon "Navigate to next slide" at bounding box center [882, 497] width 11 height 10
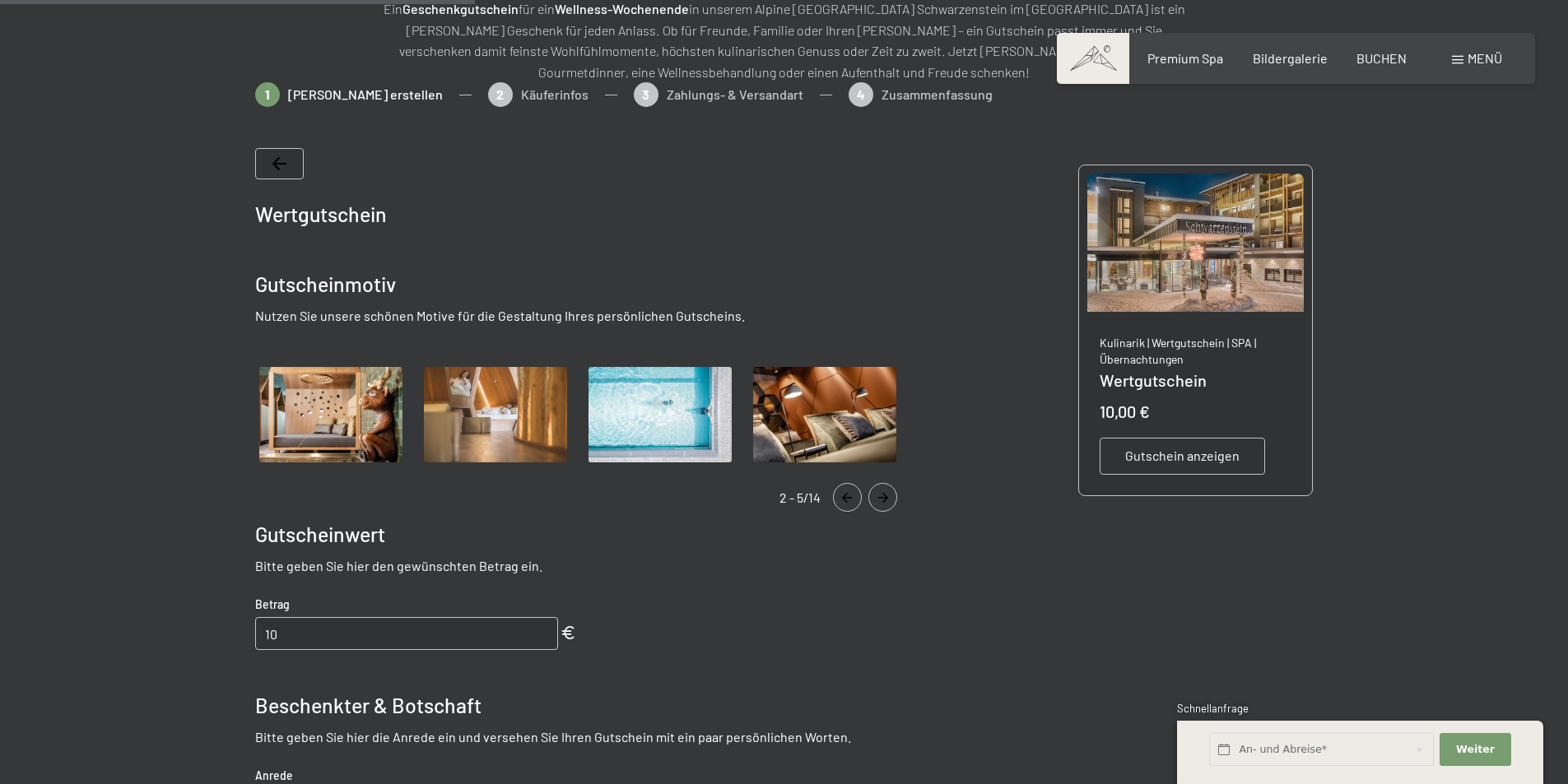
click at [884, 495] on icon "Navigate to next slide" at bounding box center [882, 497] width 11 height 10
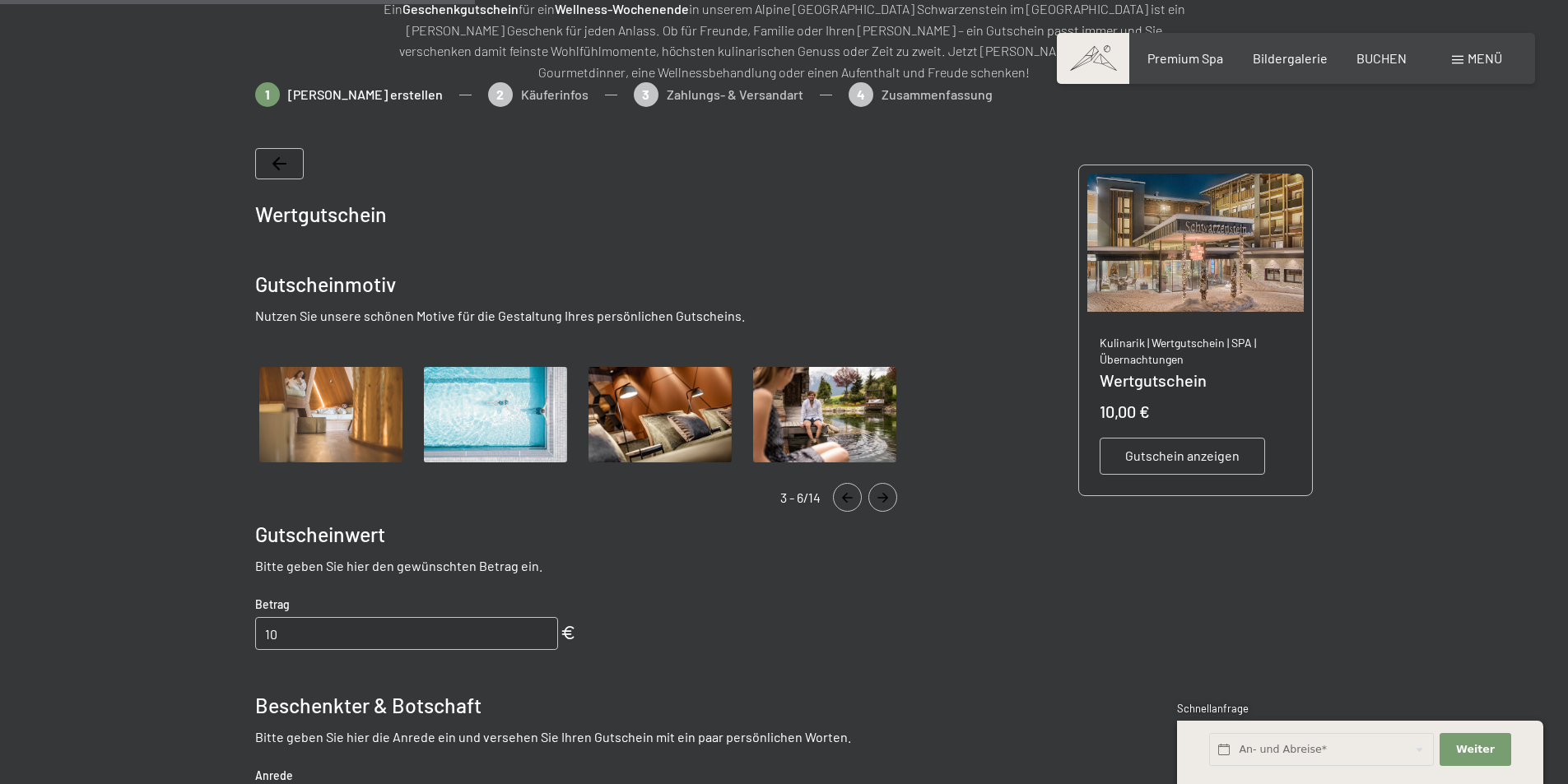
click at [884, 495] on icon "Navigate to next slide" at bounding box center [882, 497] width 11 height 10
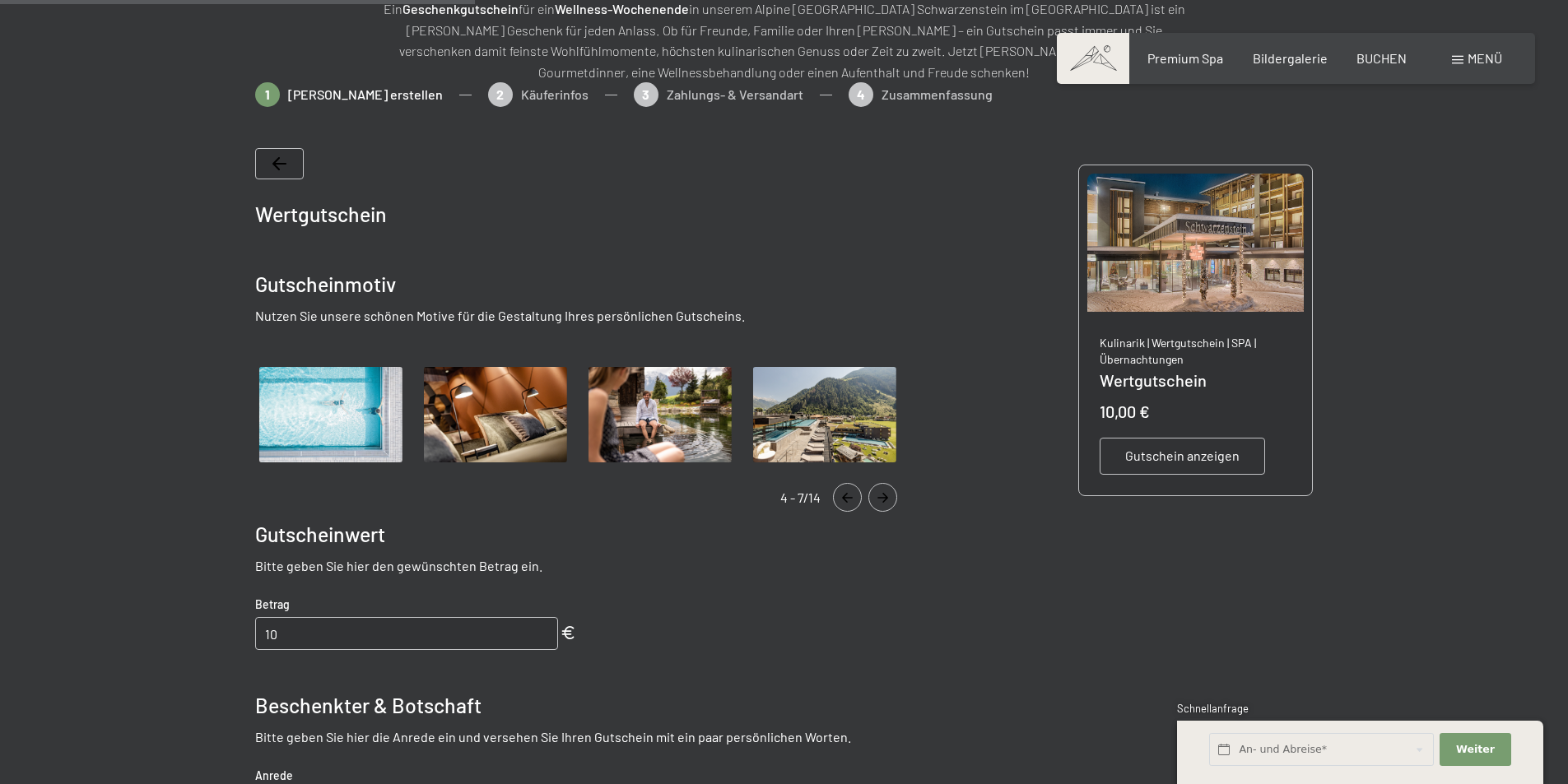
click at [884, 495] on icon "Navigate to next slide" at bounding box center [882, 497] width 11 height 10
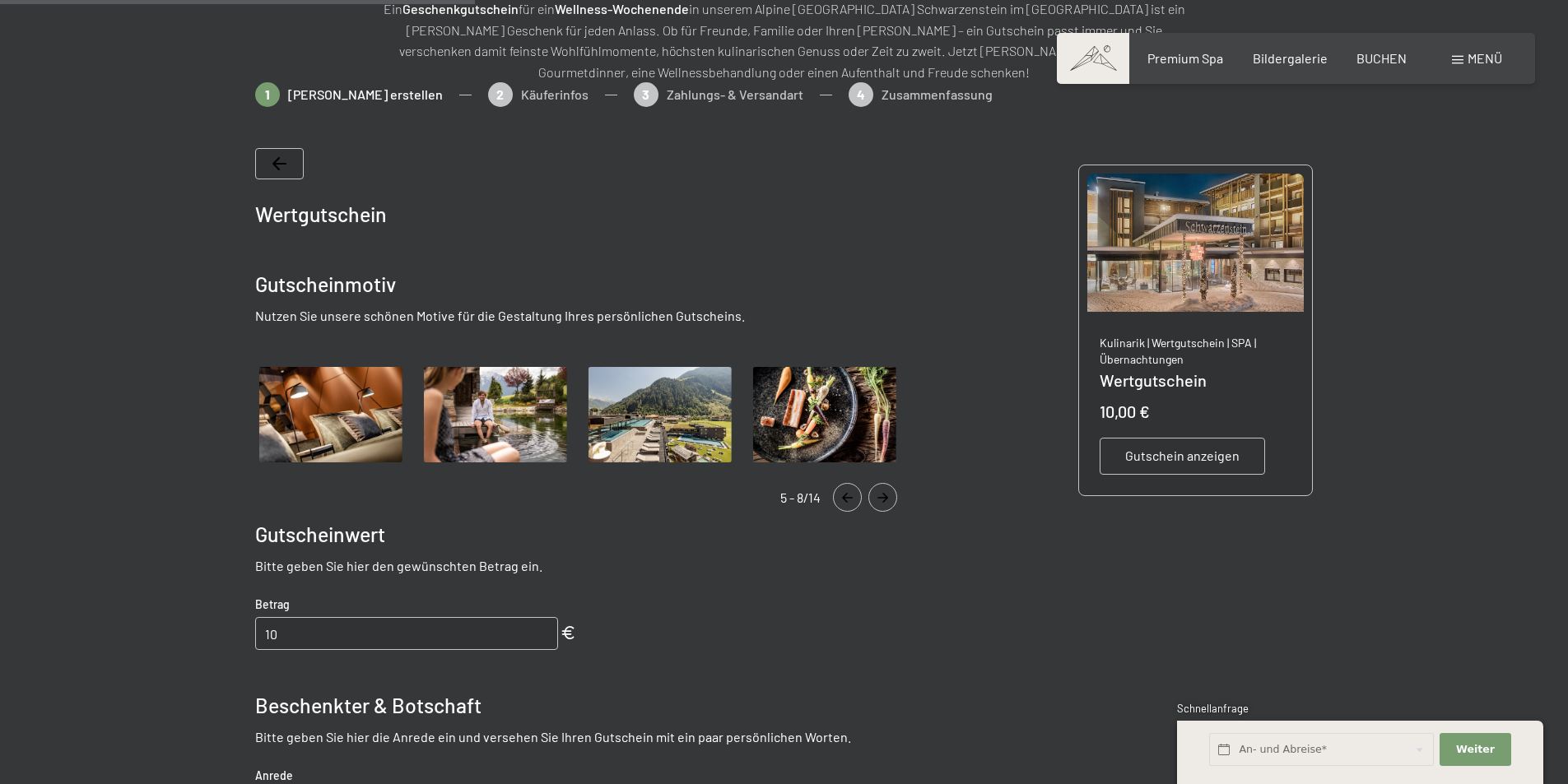
click at [884, 495] on icon "Navigate to next slide" at bounding box center [882, 497] width 11 height 10
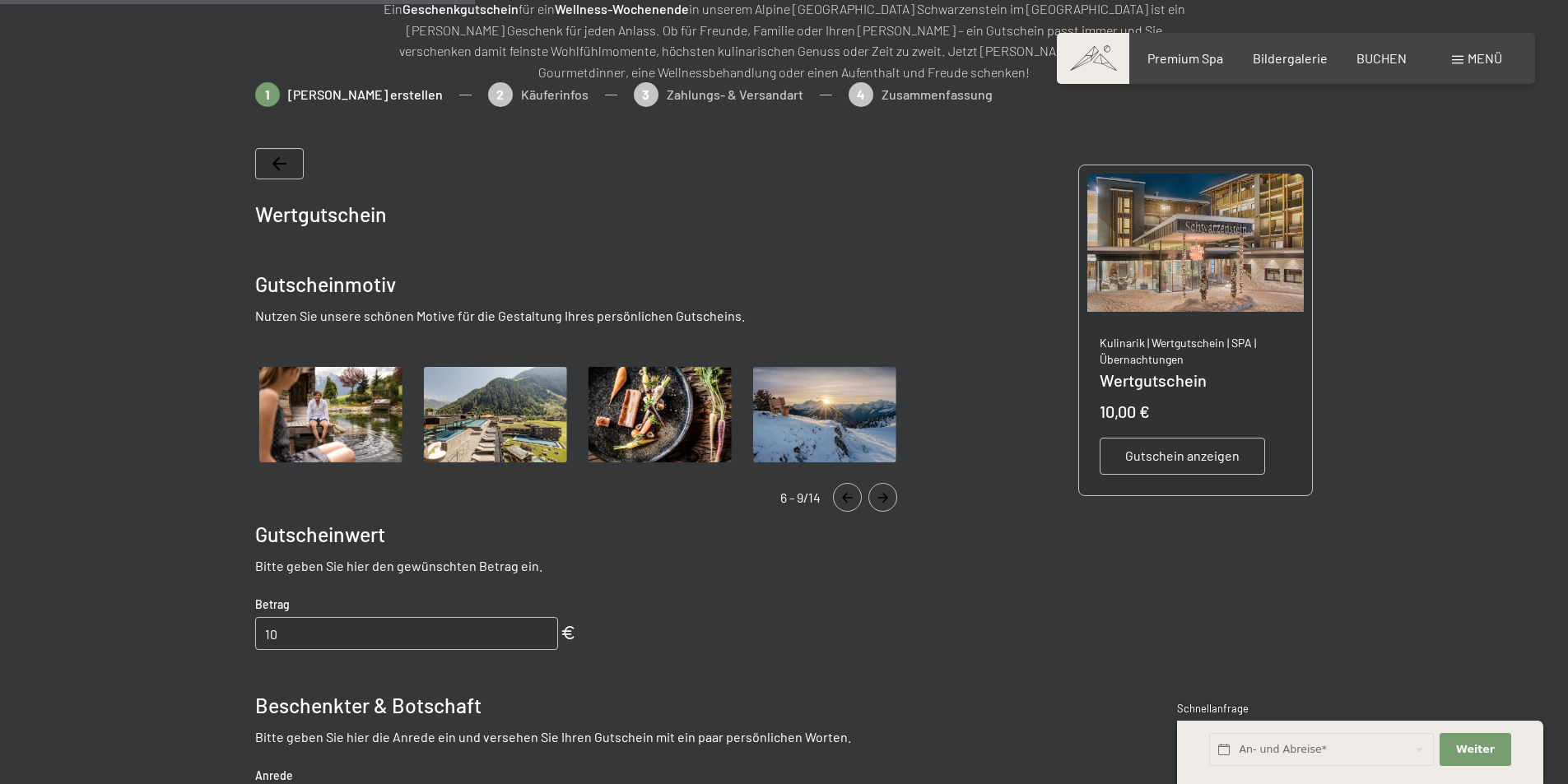
click at [507, 421] on img "Gallery" at bounding box center [495, 415] width 152 height 105
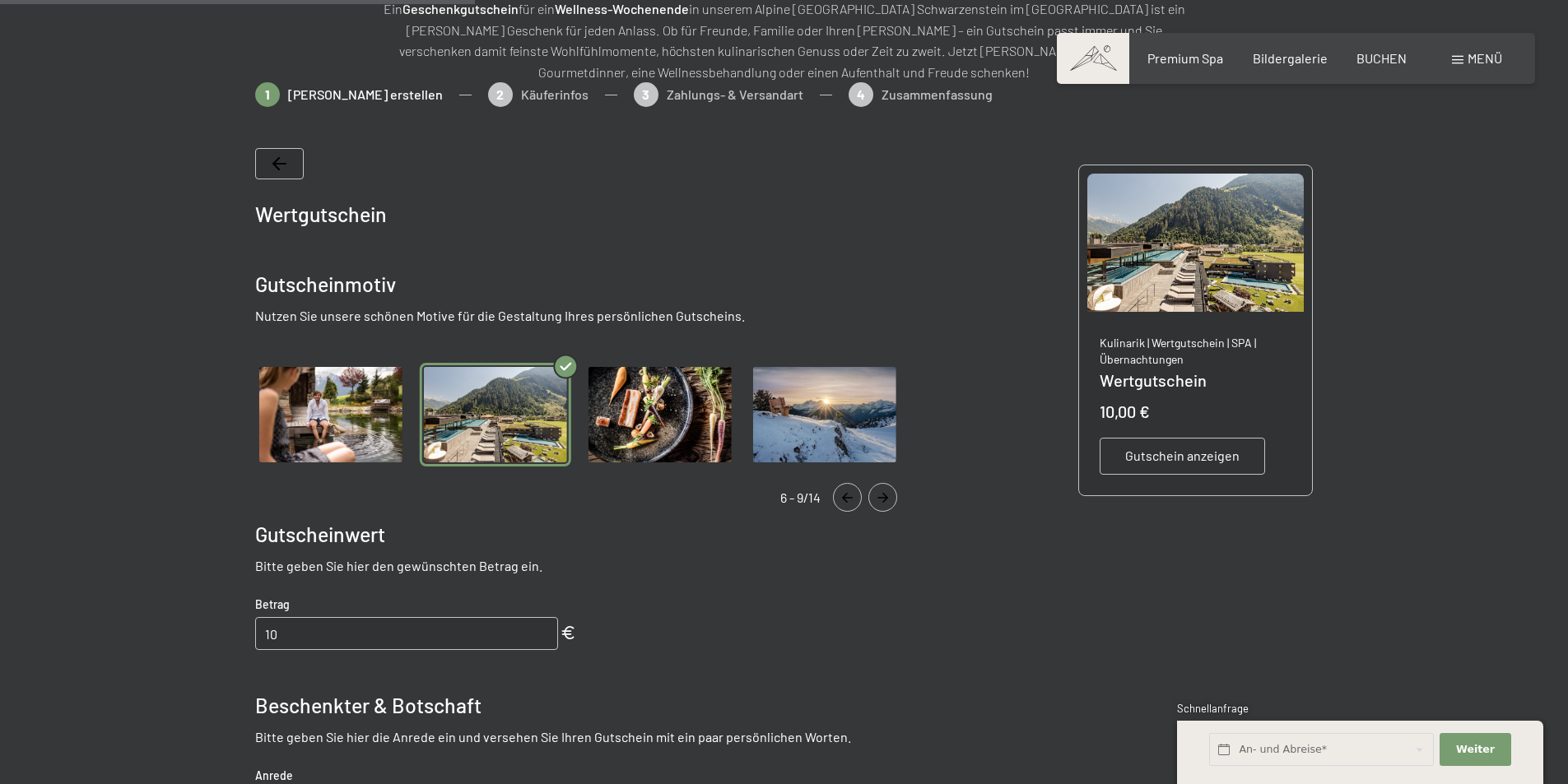
drag, startPoint x: 294, startPoint y: 643, endPoint x: 233, endPoint y: 632, distance: 62.0
click at [233, 632] on bn-voucher-app at bounding box center [784, 631] width 1123 height 1096
type input "200"
click at [233, 632] on bn-voucher-app at bounding box center [784, 631] width 1123 height 1096
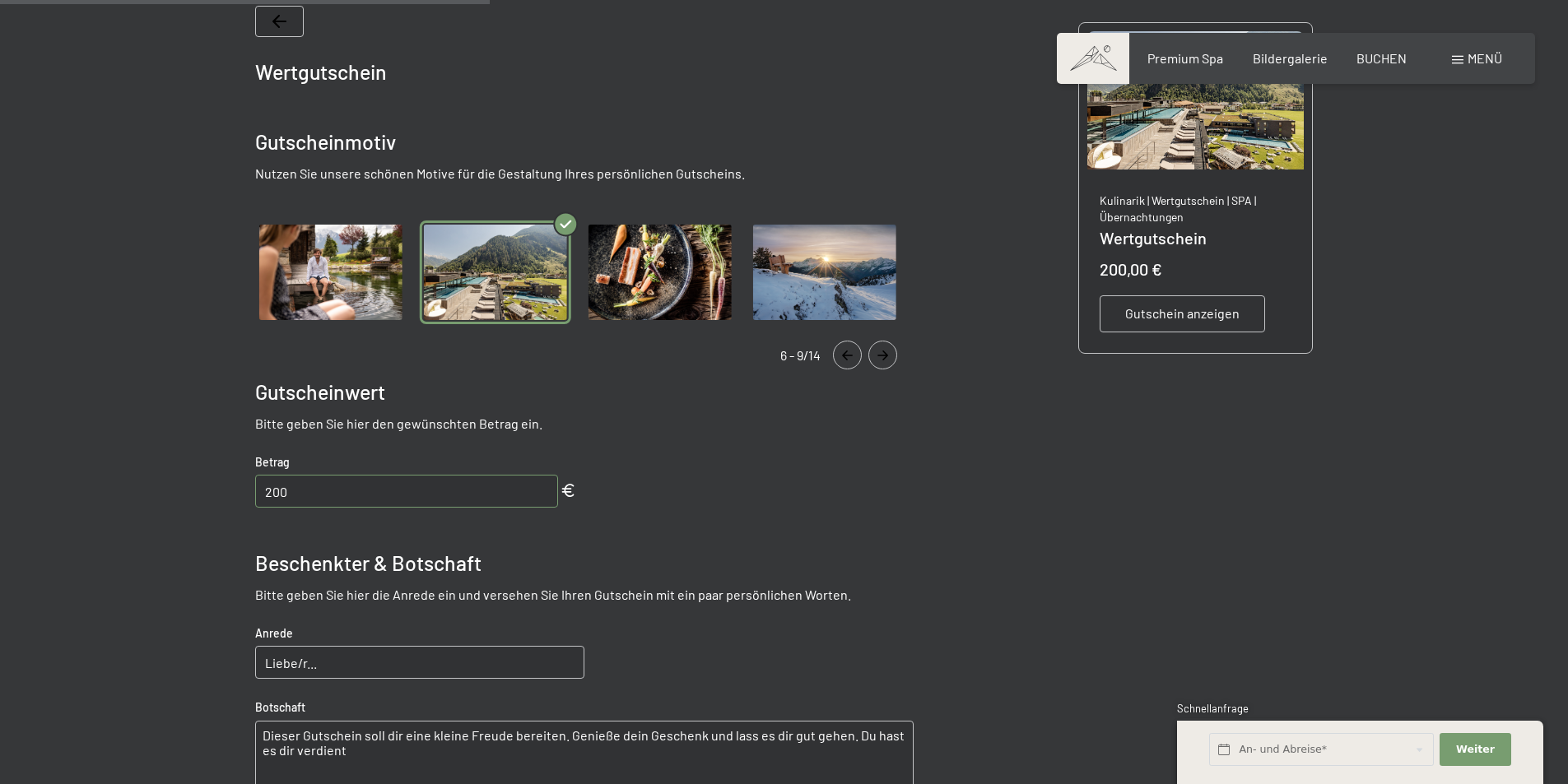
scroll to position [239, 0]
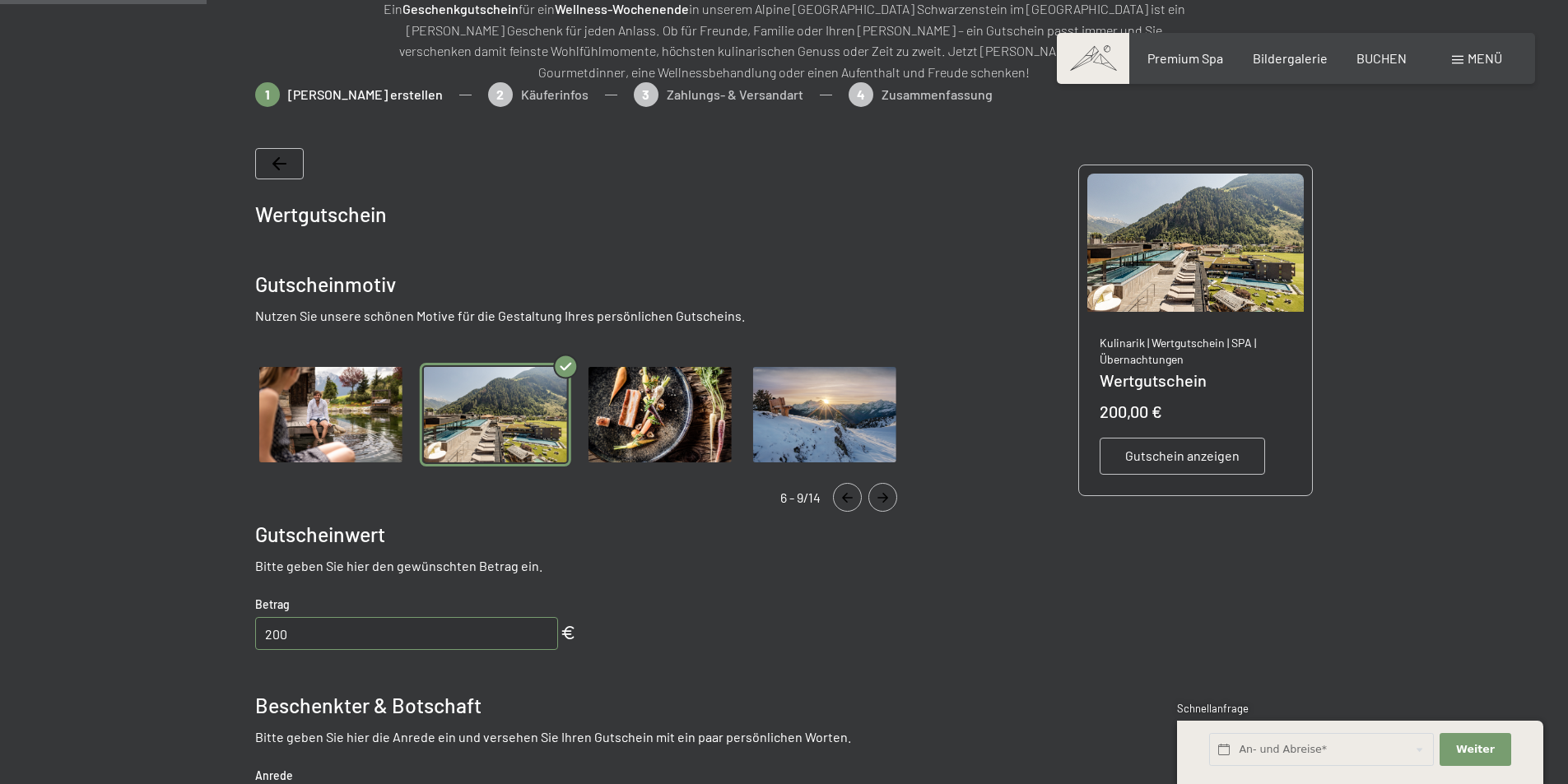
click at [1144, 455] on span "Gutschein anzeigen" at bounding box center [1182, 456] width 114 height 18
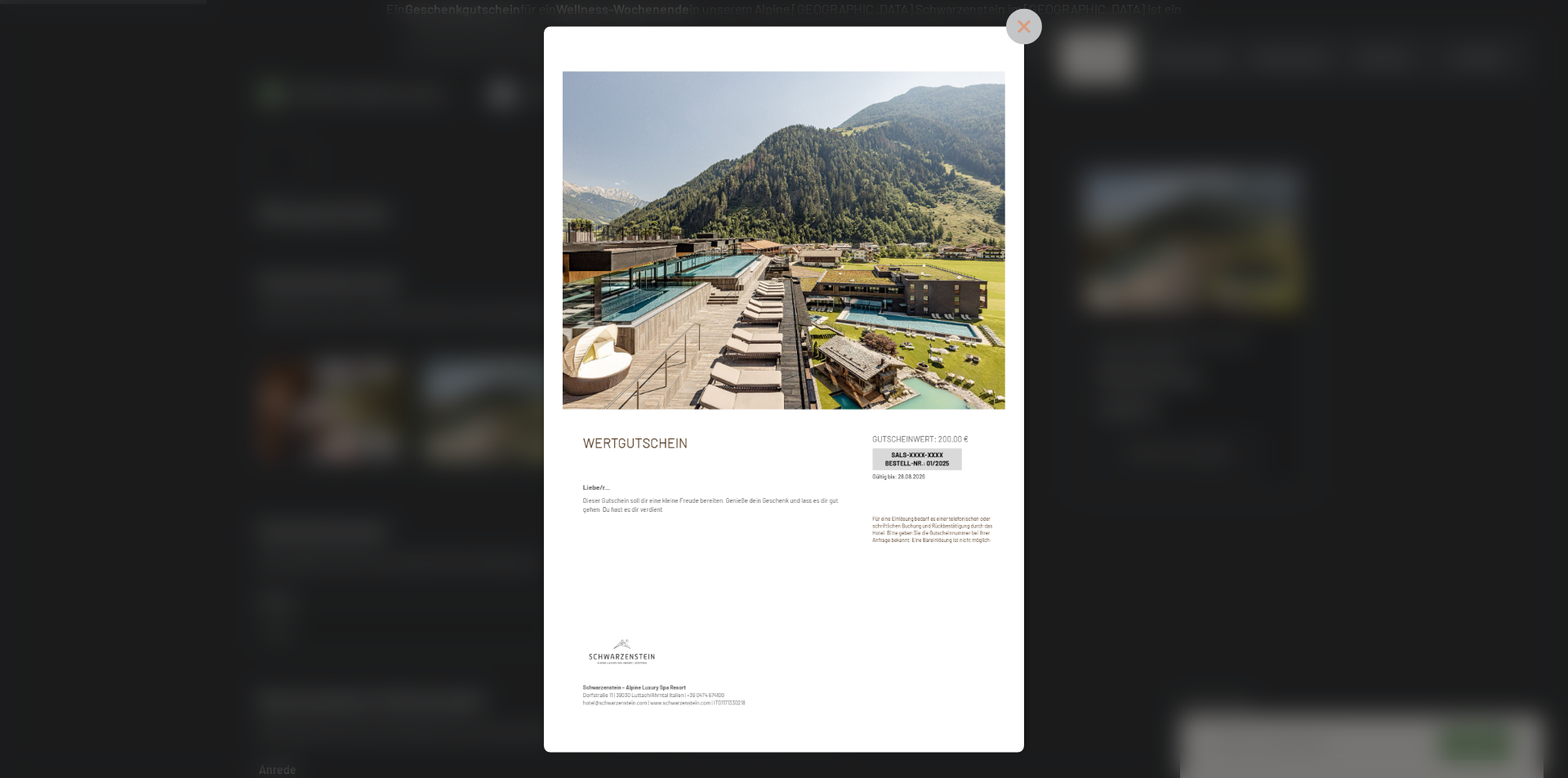
click at [1029, 31] on icon at bounding box center [1024, 26] width 16 height 16
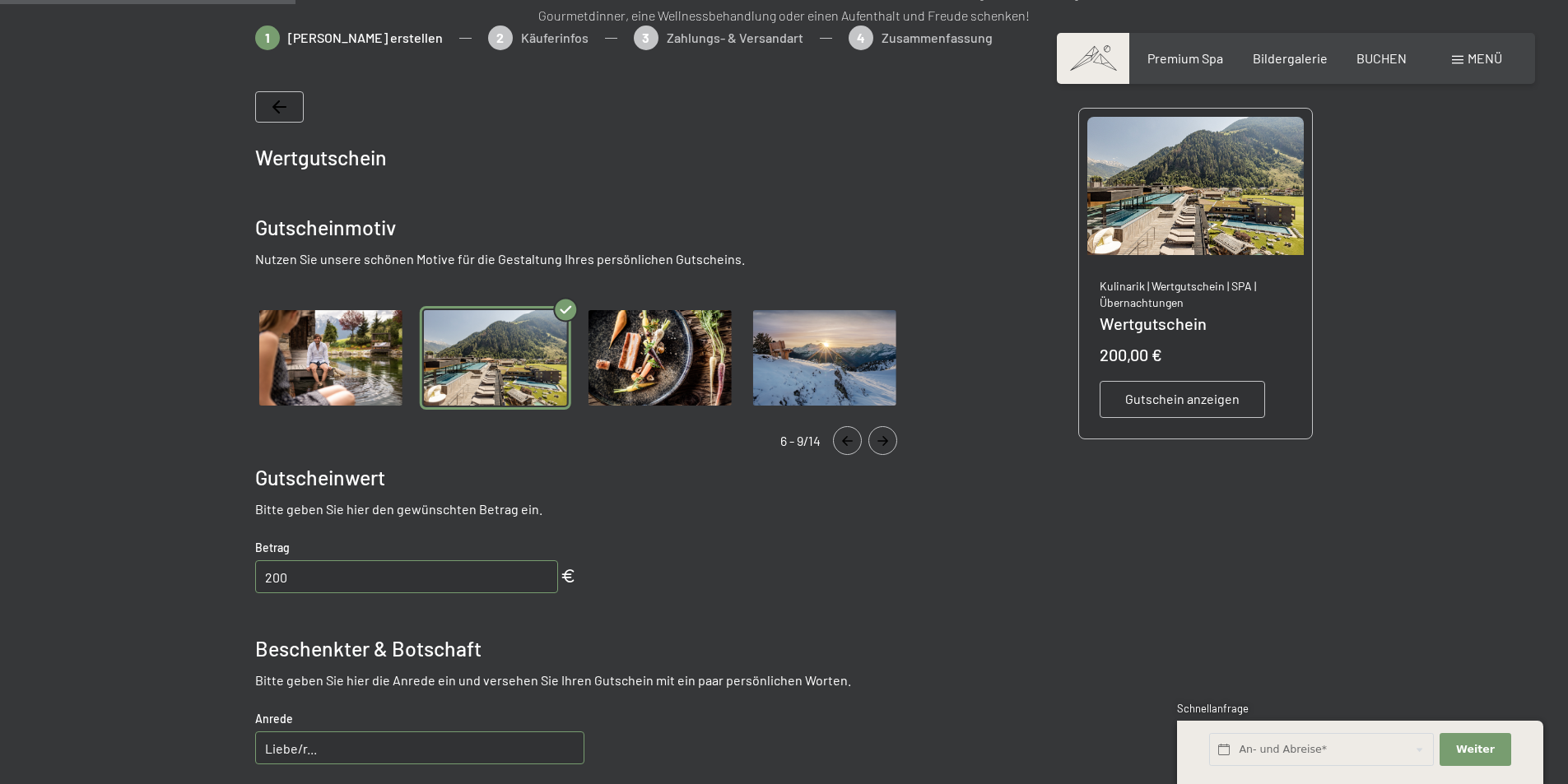
scroll to position [485, 0]
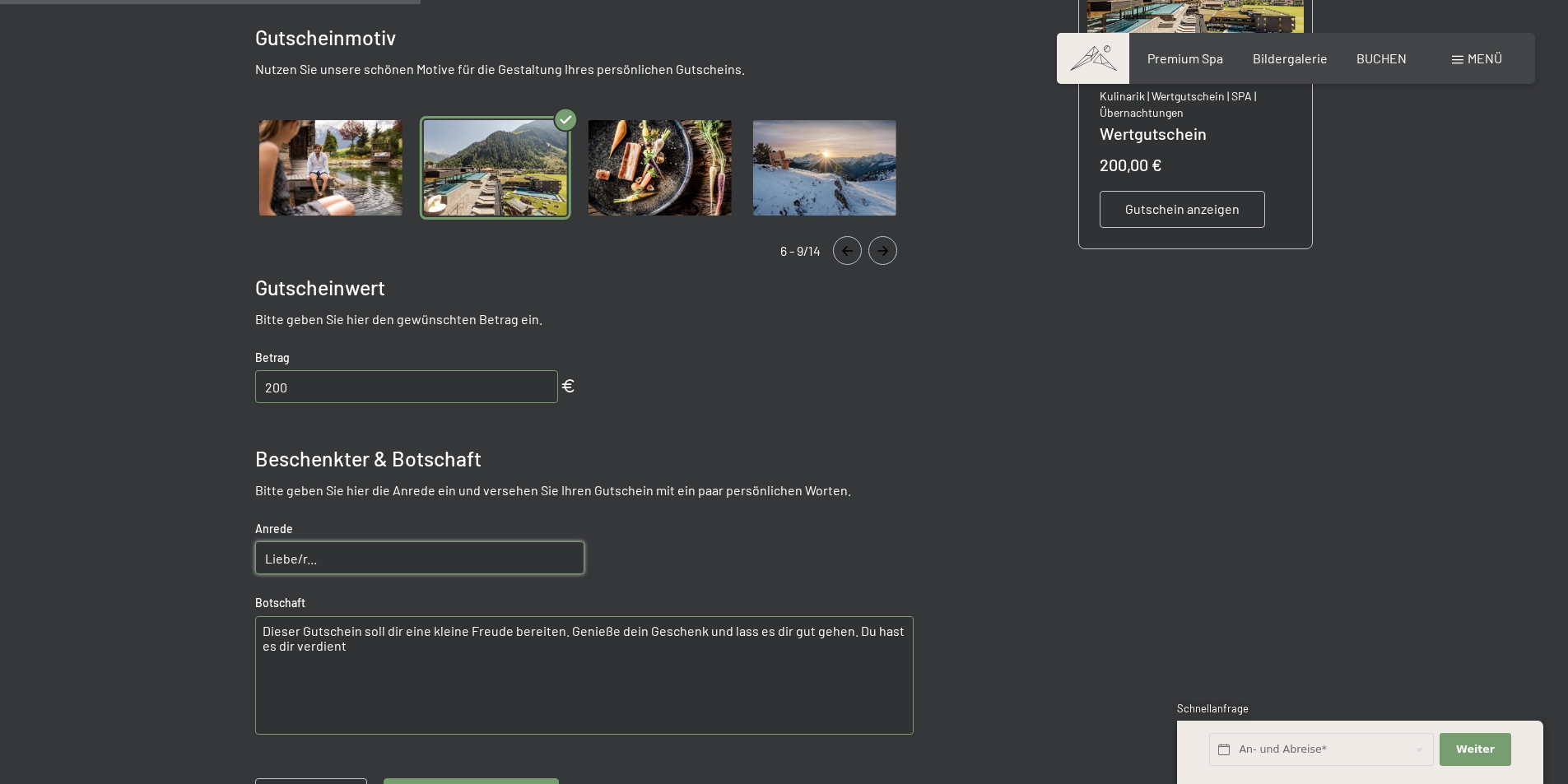
click at [324, 563] on input "Liebe/r..." at bounding box center [420, 558] width 329 height 33
type input "Liebe [PERSON_NAME]"
drag, startPoint x: 335, startPoint y: 652, endPoint x: 220, endPoint y: 607, distance: 123.5
click at [220, 607] on div at bounding box center [784, 383] width 1247 height 1096
click at [344, 645] on textarea "Dieser Gutschein soll dir eine kleine Freude bereiten. Genieße dein Geschenk un…" at bounding box center [585, 676] width 658 height 119
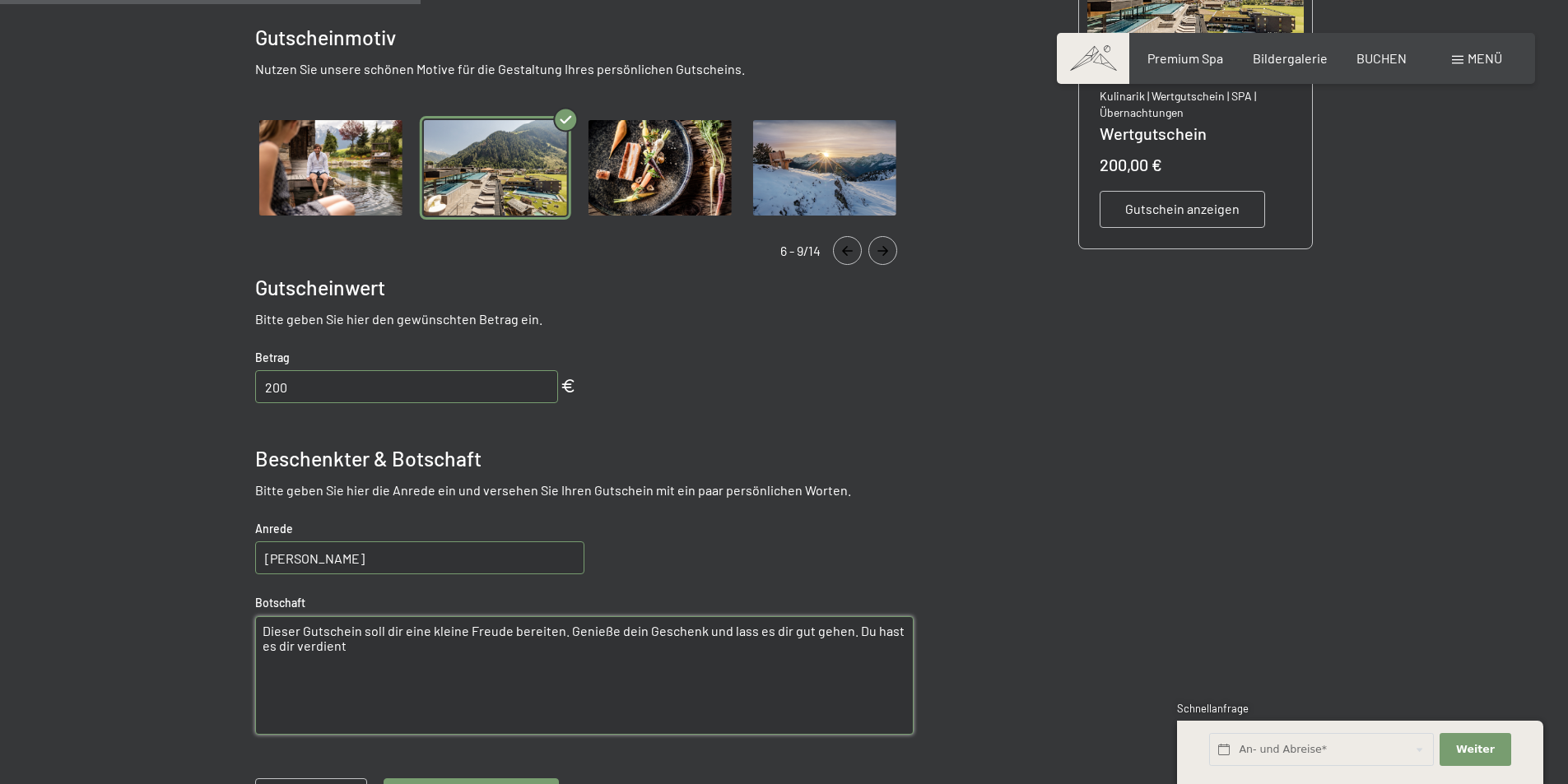
paste textarea "Dieser Gutschein soll dir eine kleine Freude bereiten. Genieße dein Geschenk un…"
drag, startPoint x: 400, startPoint y: 662, endPoint x: 256, endPoint y: 629, distance: 147.7
click at [256, 629] on textarea "Dieser Gutschein soll dir eine kleine Freude bereiten. Genieße dein Geschenk un…" at bounding box center [585, 676] width 658 height 119
type textarea "Dieser Gutschein soll dir eine kleine Freude bereiten. Genieße dein Geschenk un…"
click at [459, 670] on textarea "Dieser Gutschein soll dir eine kleine Freude bereiten. Genieße dein Geschenk un…" at bounding box center [585, 676] width 658 height 119
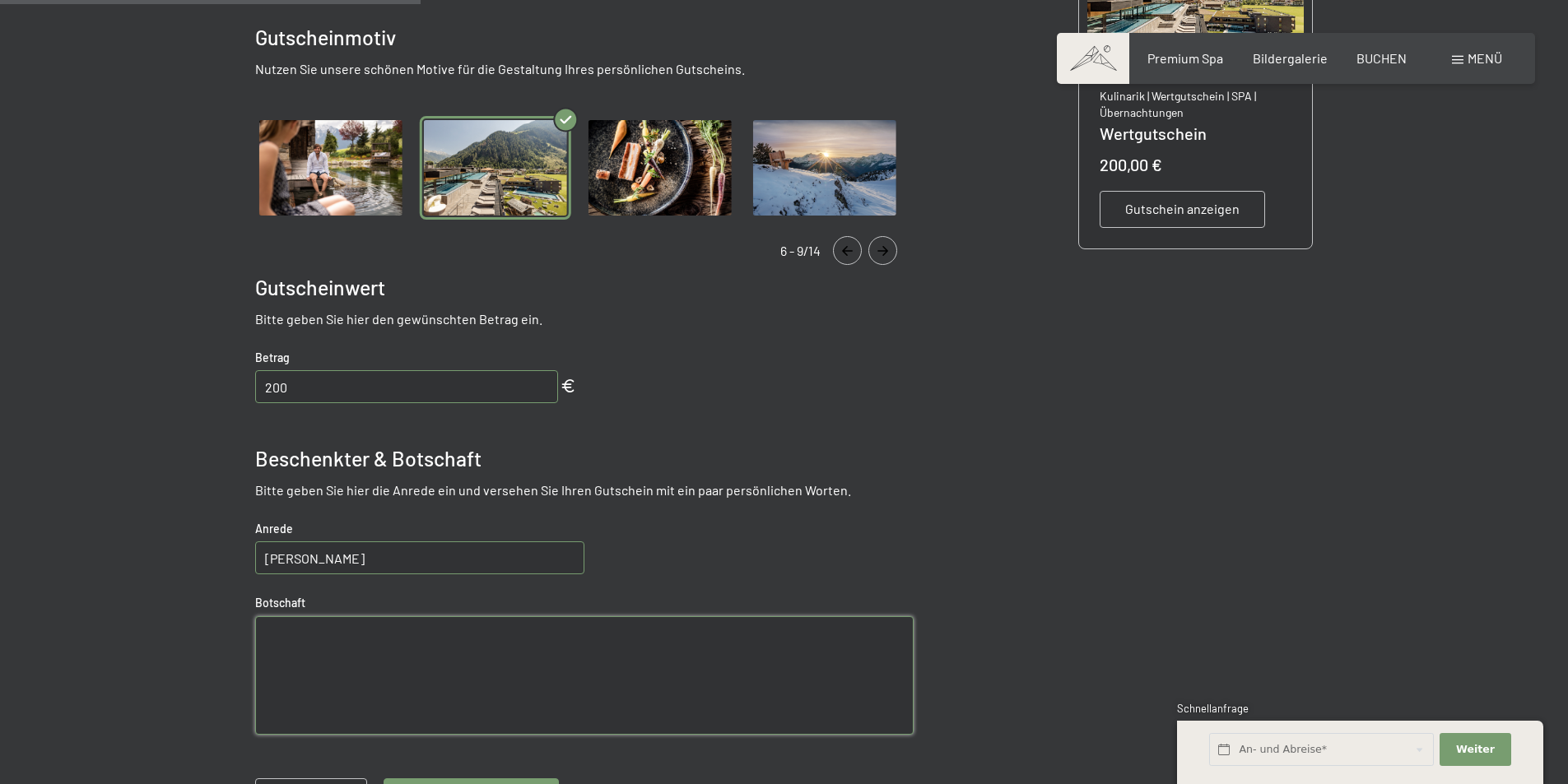
click at [379, 661] on textarea at bounding box center [585, 676] width 658 height 119
paste textarea "Mit diesem Gutschein möchten wir dir ein Lächeln schenken. Nimm dir Zeit für di…"
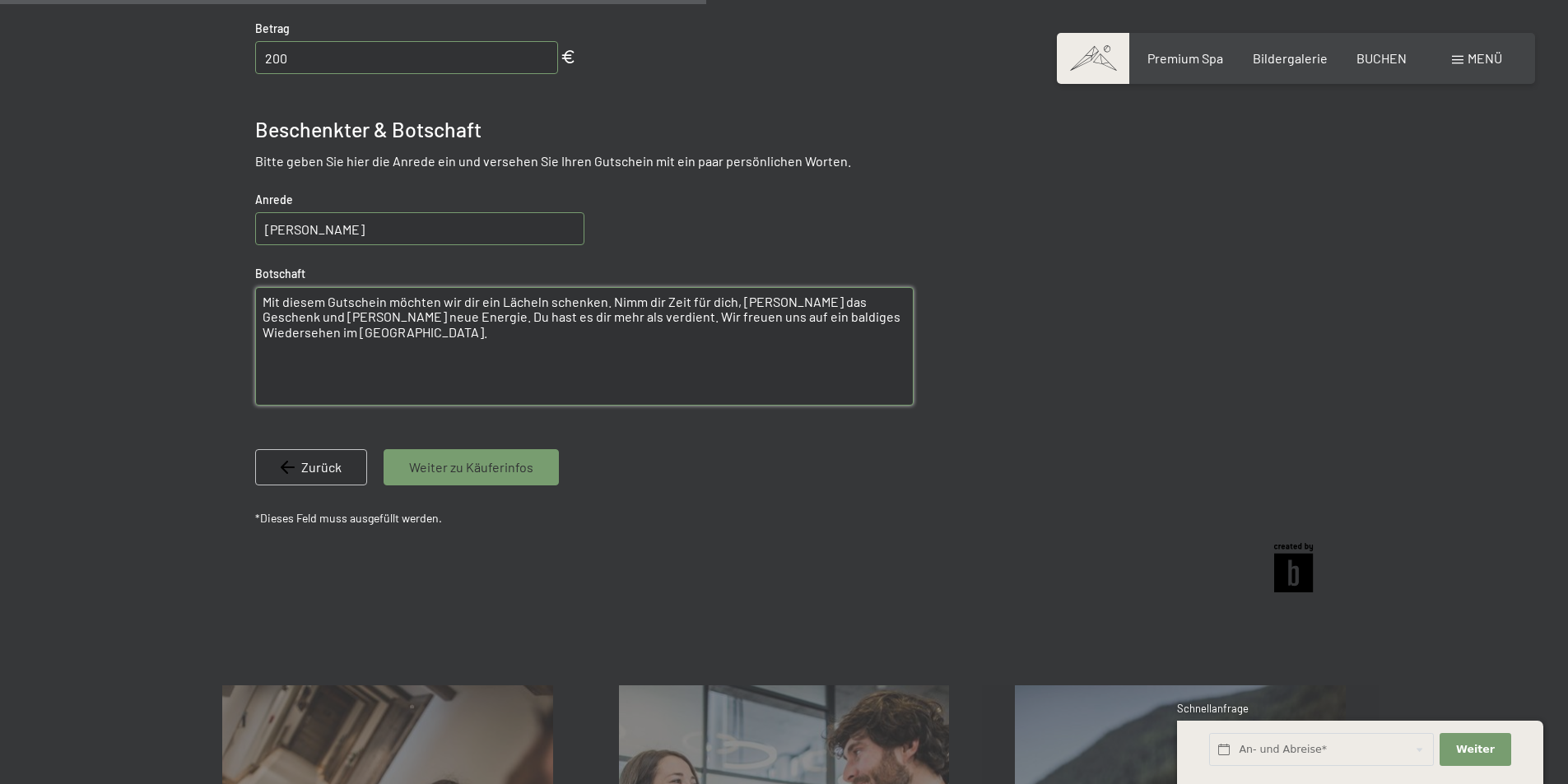
type textarea "Mit diesem Gutschein möchten wir dir ein Lächeln schenken. Nimm dir Zeit für di…"
click at [426, 455] on div "Weiter zu Käuferinfos" at bounding box center [471, 467] width 176 height 36
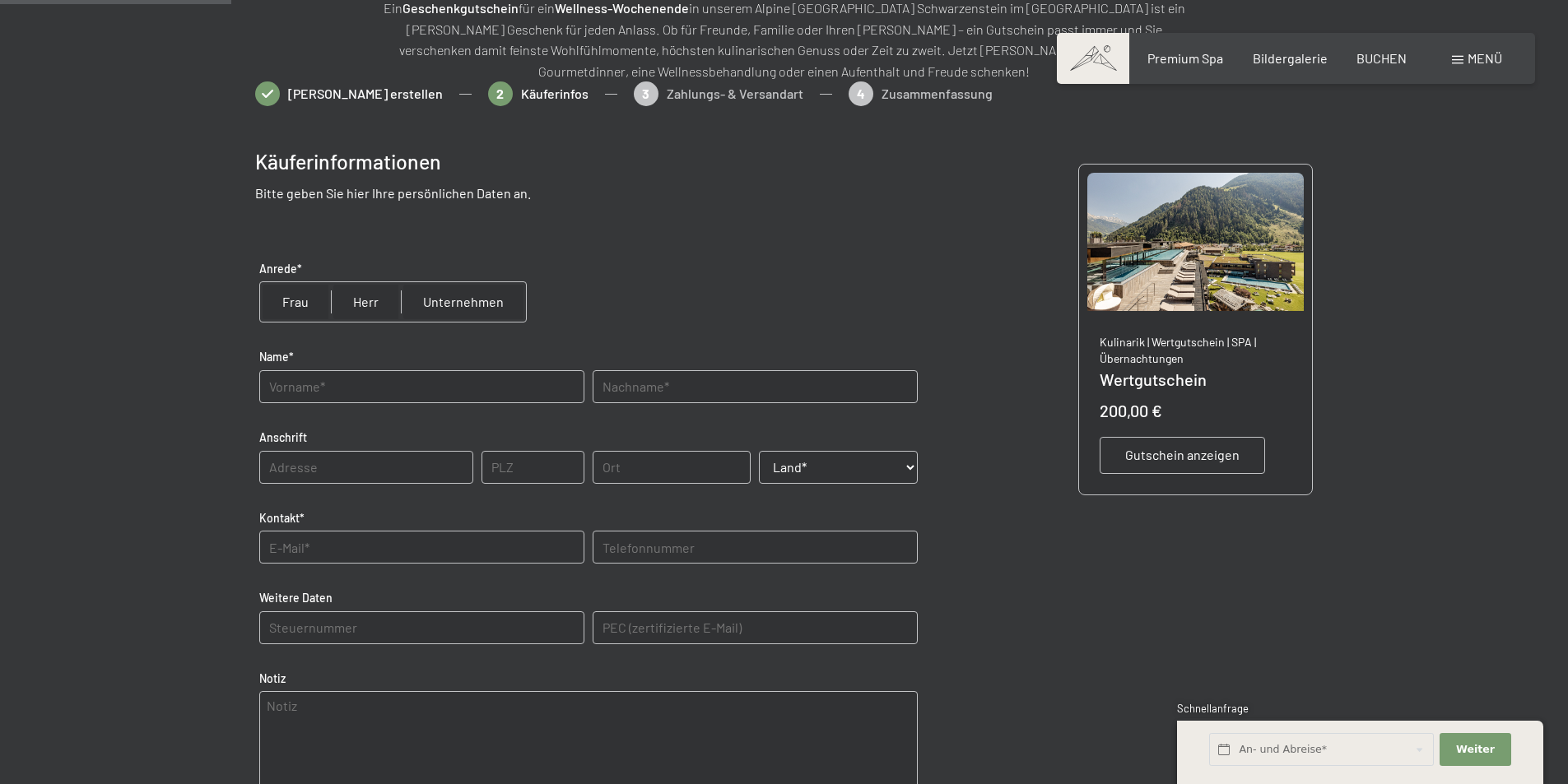
scroll to position [239, 0]
click at [372, 302] on input "radio" at bounding box center [366, 302] width 70 height 40
radio input "true"
click at [361, 381] on input "text" at bounding box center [422, 388] width 325 height 33
type input "[PERSON_NAME]"
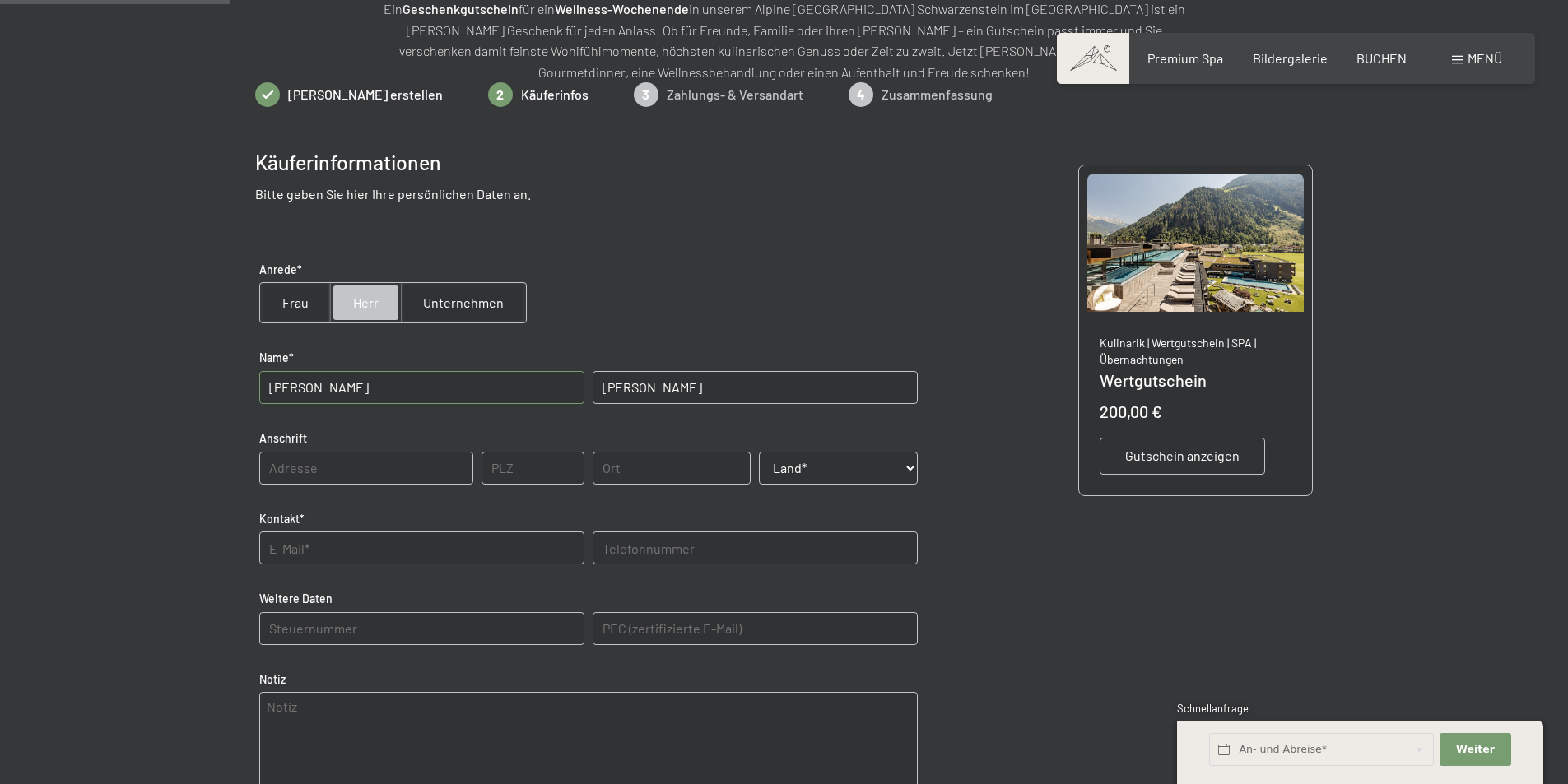
type input "Gimpl"
type input "[STREET_ADDRESS]"
type input "4020"
click at [657, 480] on input "L" at bounding box center [672, 469] width 159 height 33
type input "[GEOGRAPHIC_DATA]"
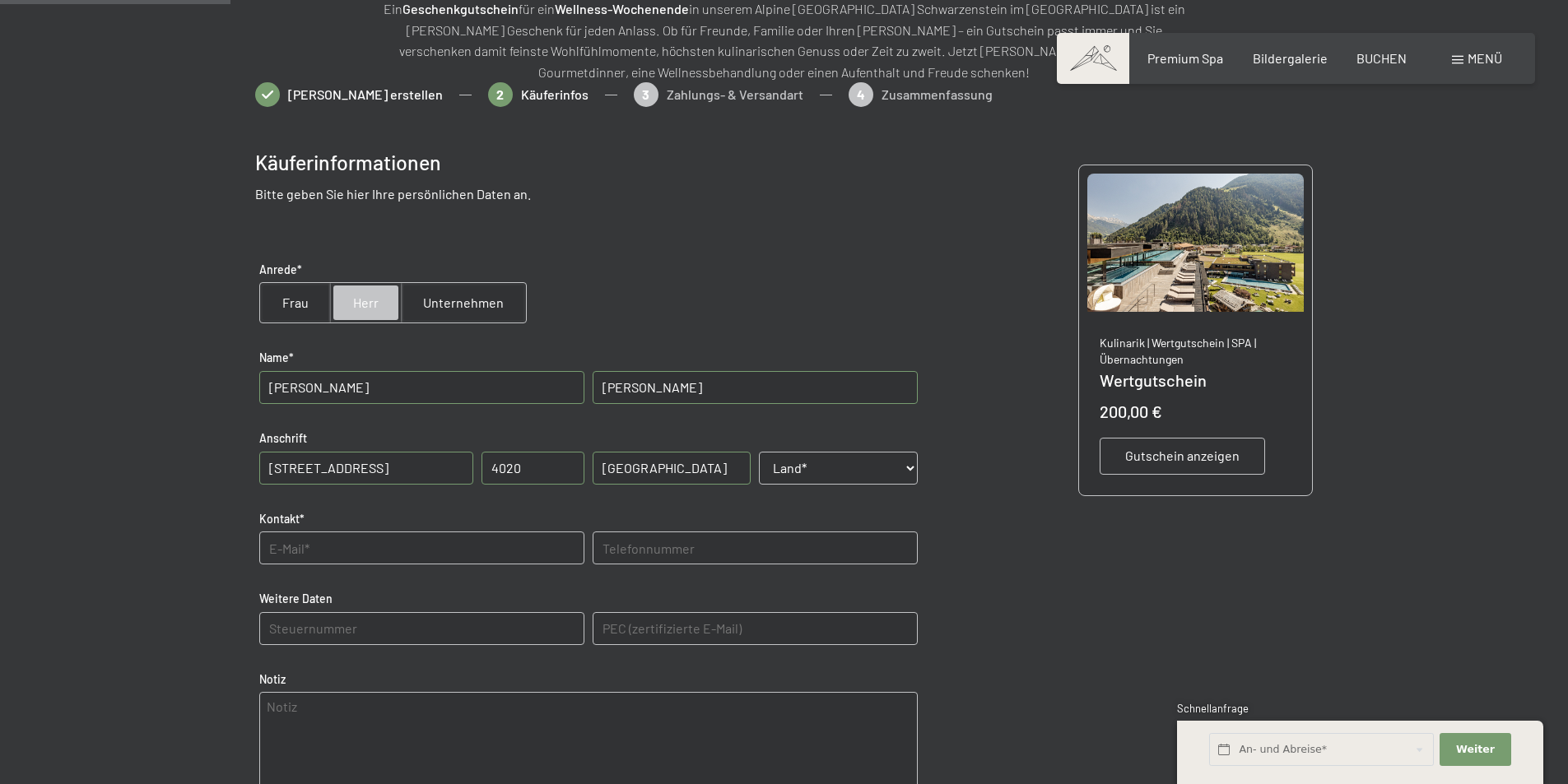
select select "AUT"
click at [480, 558] on input "m.gimpl@alpinebrands.at" at bounding box center [422, 548] width 325 height 33
type input "[EMAIL_ADDRESS][DOMAIN_NAME]"
type input "[PHONE_NUMBER]"
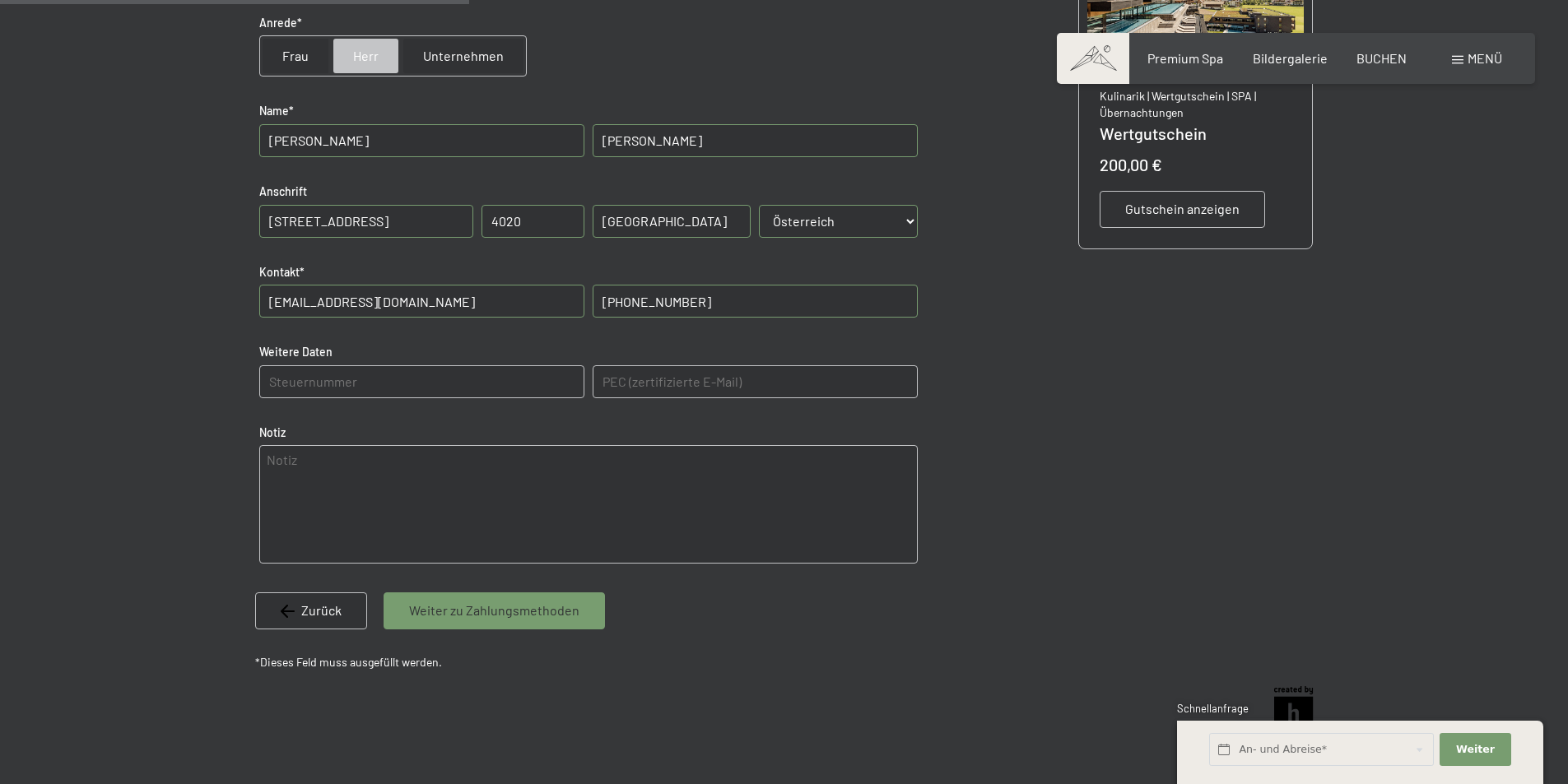
click at [488, 618] on span "Weiter zu Zahlungsmethoden" at bounding box center [494, 611] width 170 height 18
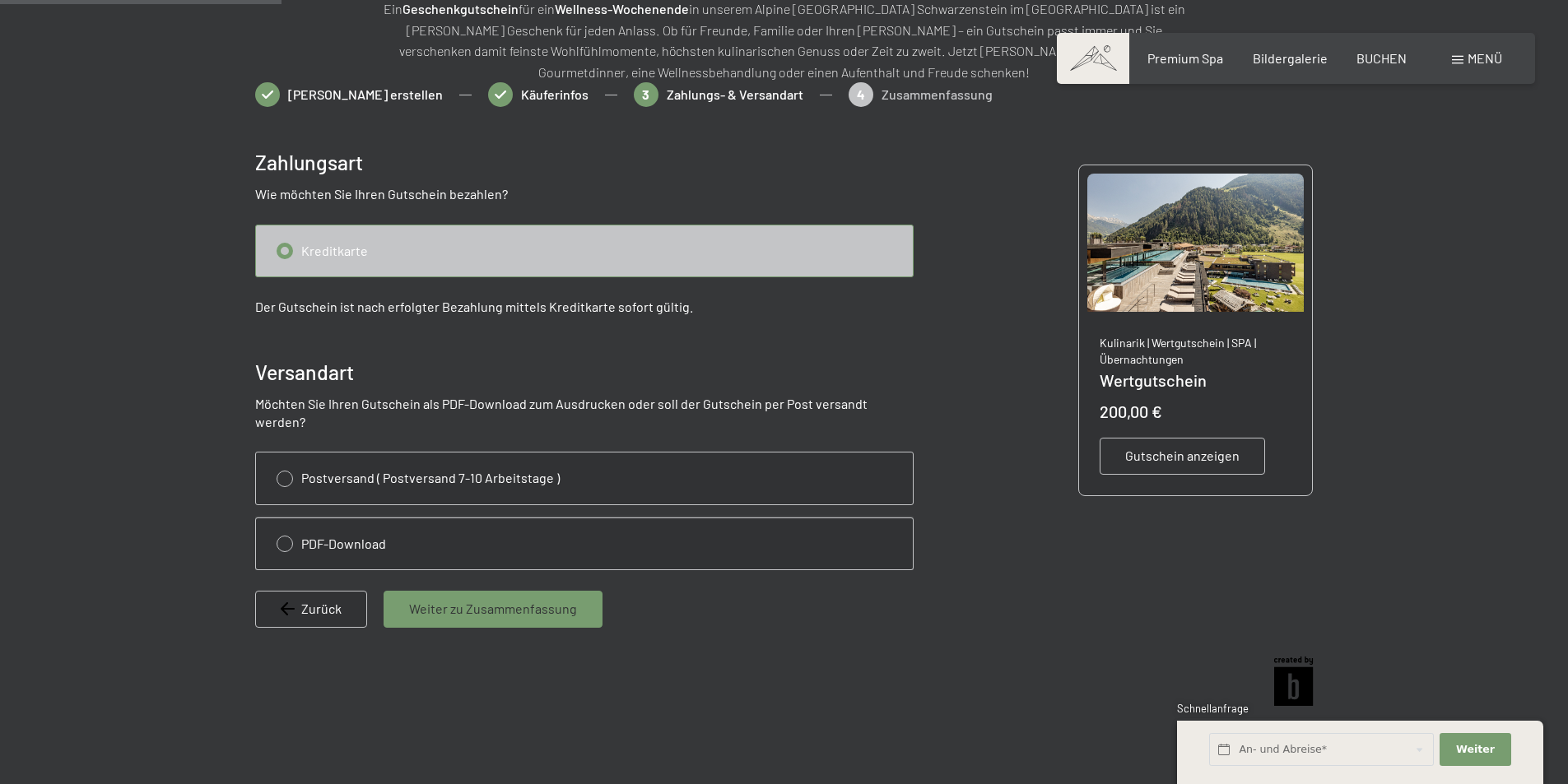
click at [277, 530] on input "radio" at bounding box center [584, 544] width 657 height 51
radio input "true"
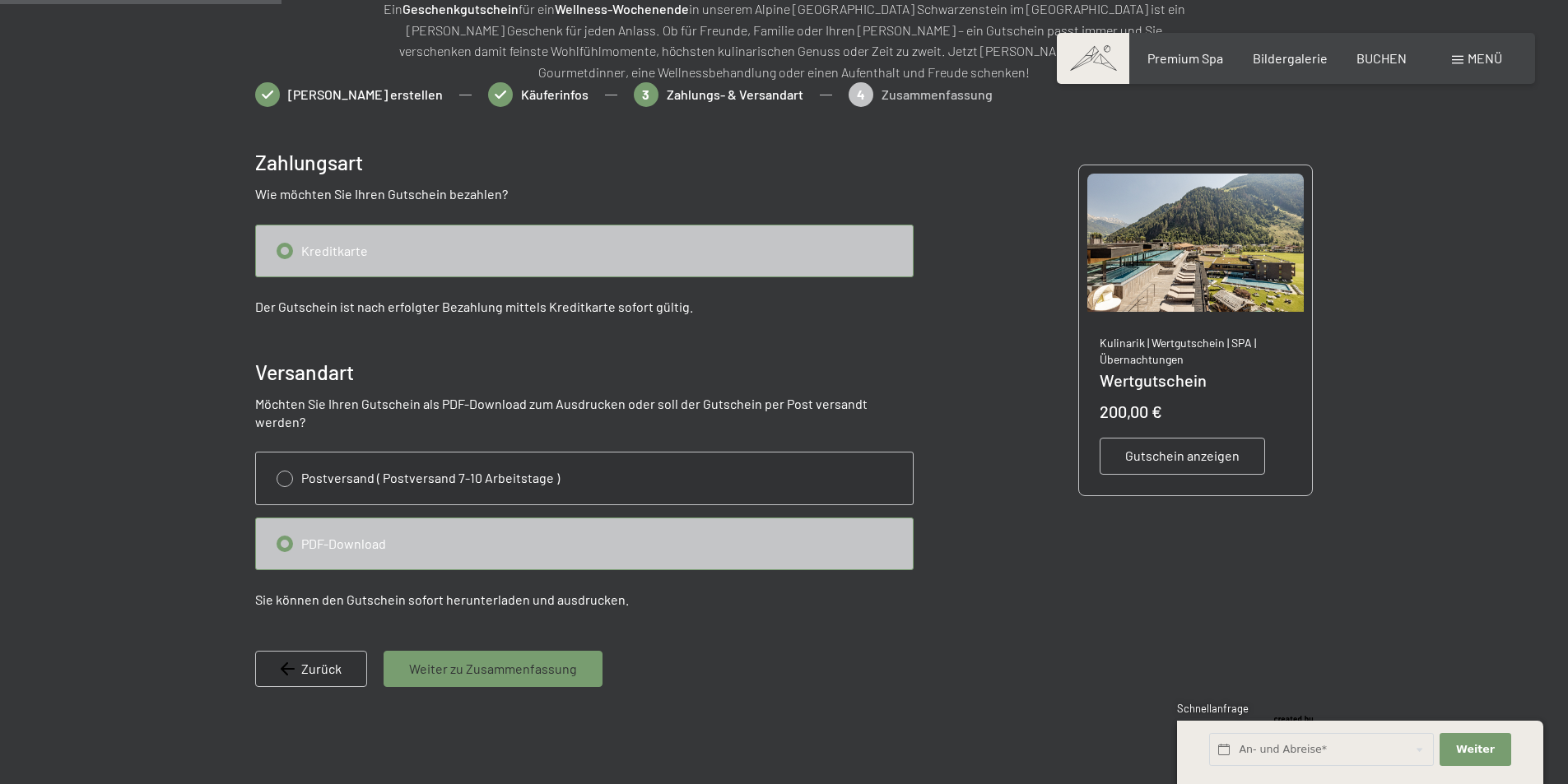
click at [1210, 455] on span "Gutschein anzeigen" at bounding box center [1182, 456] width 114 height 18
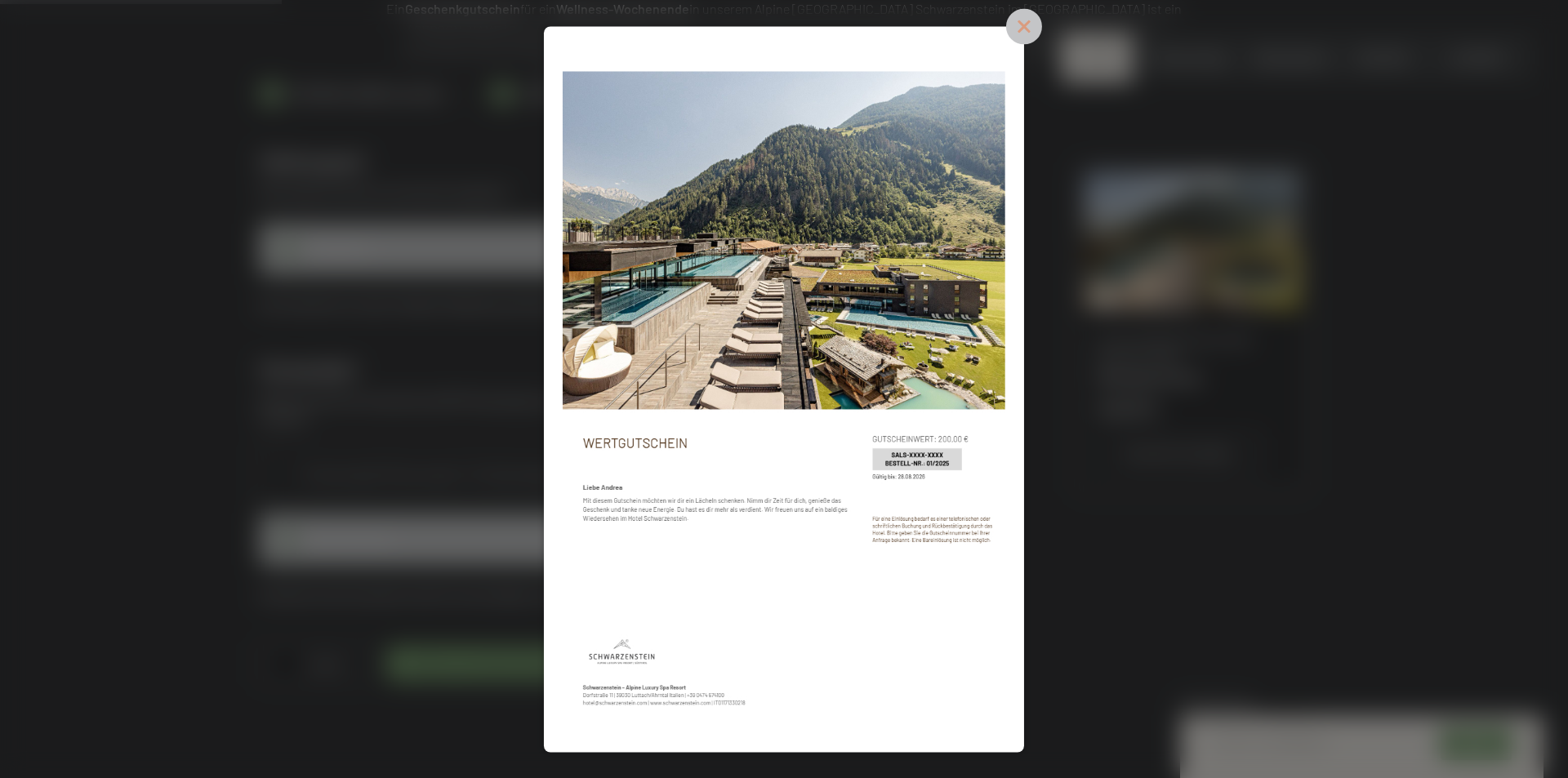
click at [1033, 36] on icon at bounding box center [1023, 26] width 36 height 36
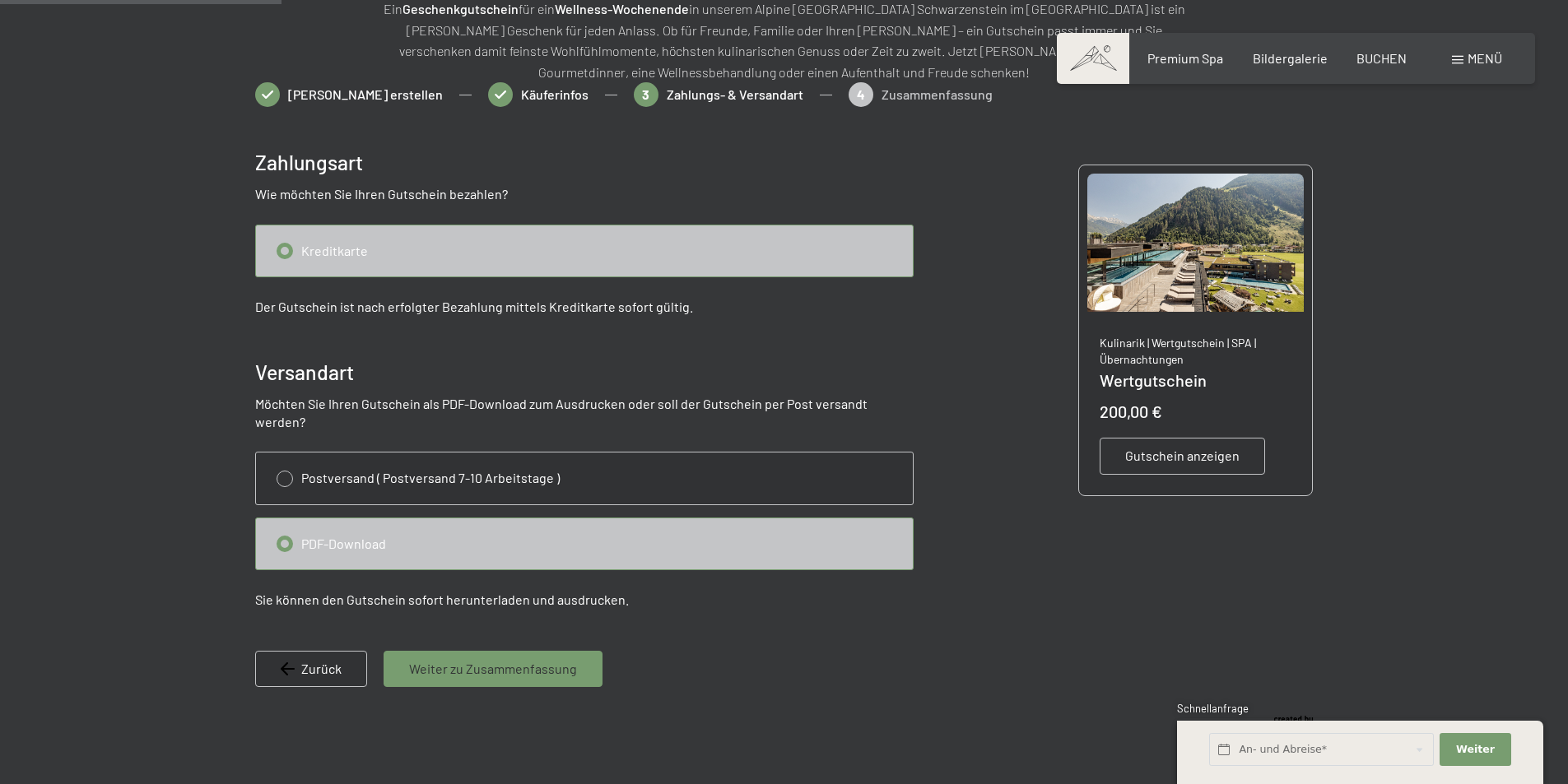
click at [554, 660] on span "Weiter zu Zusammenfassung" at bounding box center [493, 669] width 168 height 18
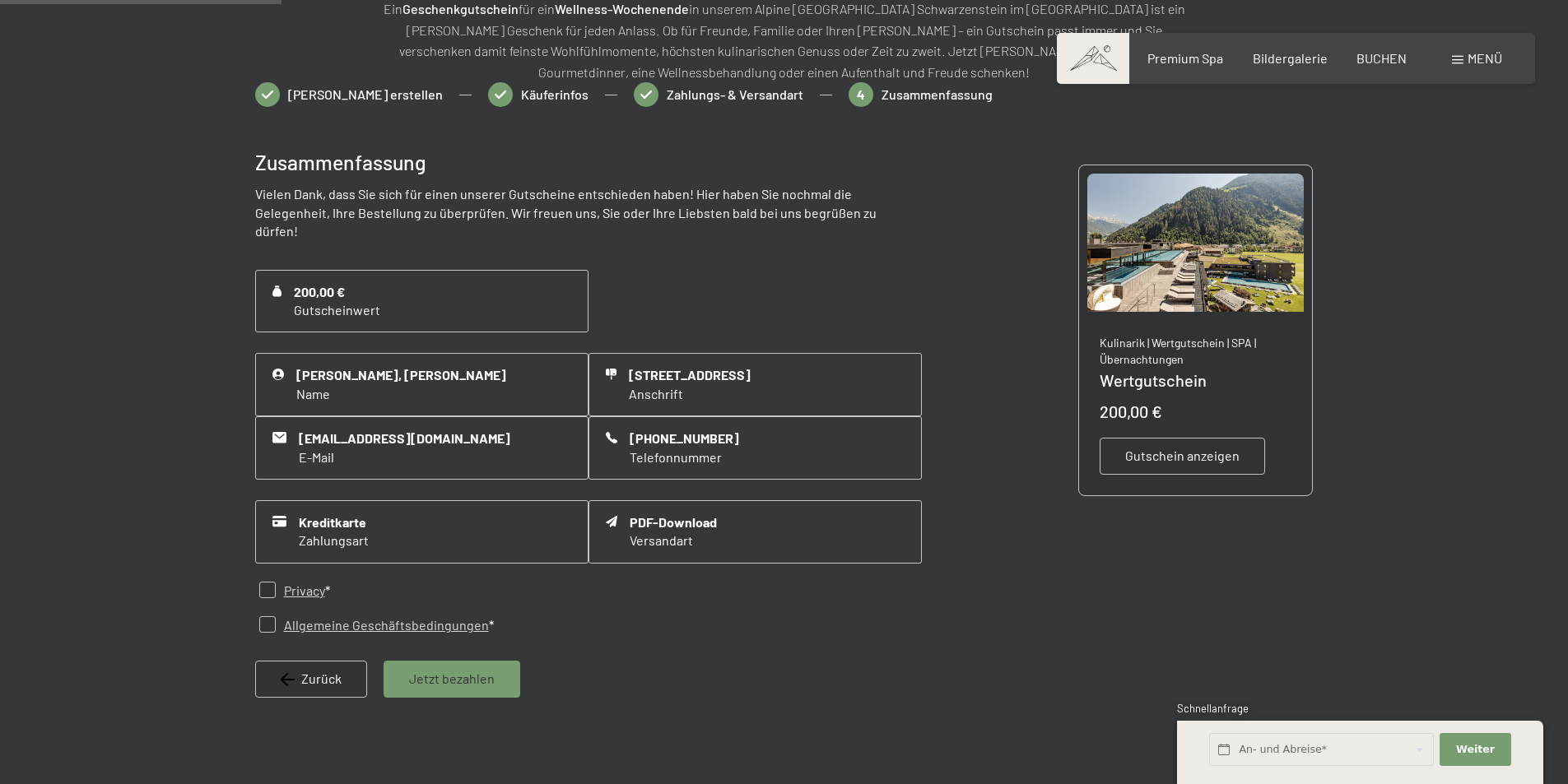
click at [271, 582] on input "checkbox" at bounding box center [267, 590] width 17 height 17
checkbox input "true"
click at [267, 618] on div "Allgemeine Geschäftsbedingungen *" at bounding box center [533, 626] width 555 height 35
click at [267, 617] on input "checkbox" at bounding box center [267, 625] width 17 height 17
checkbox input "true"
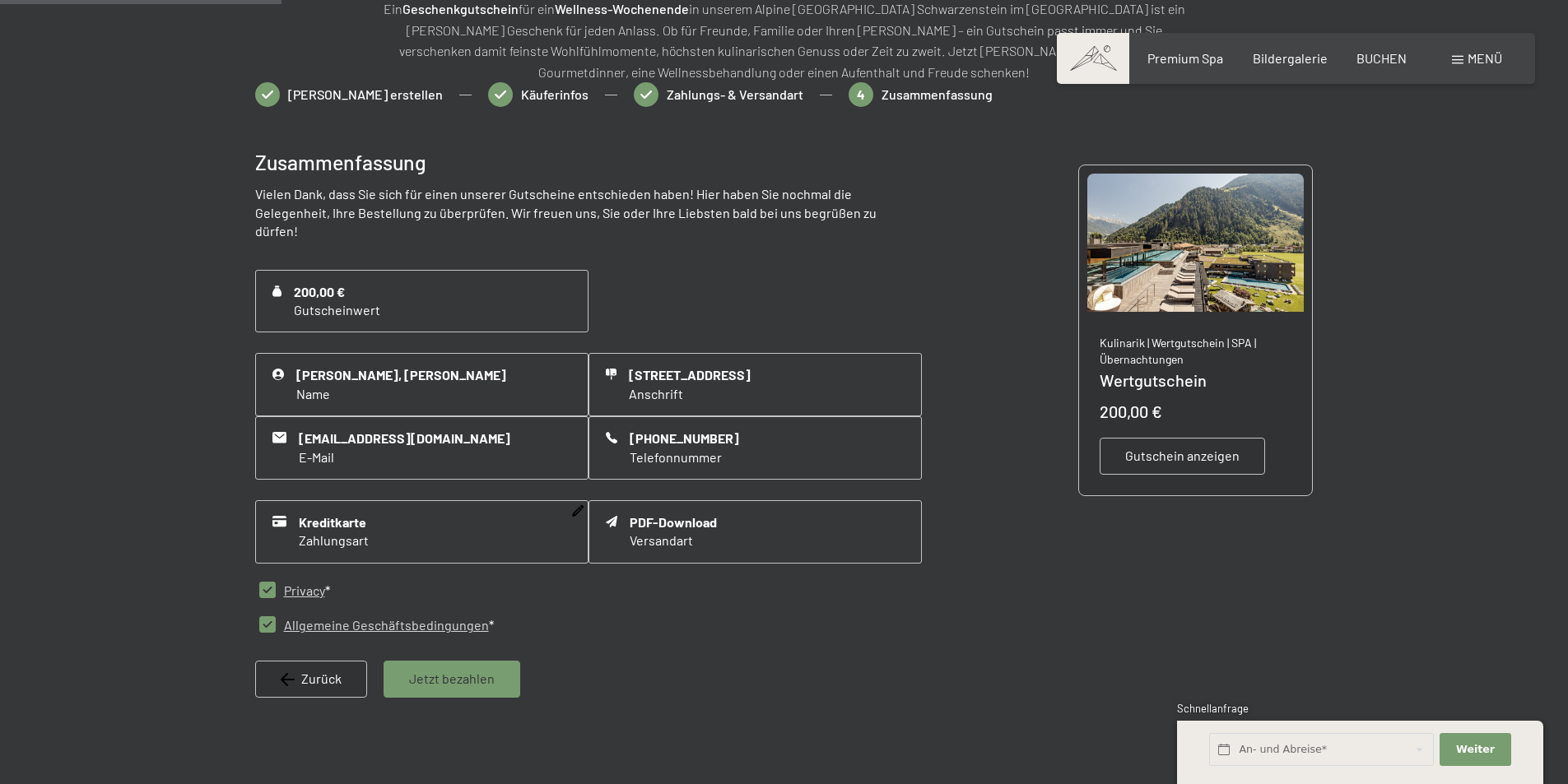
click at [577, 506] on icon at bounding box center [577, 511] width 12 height 12
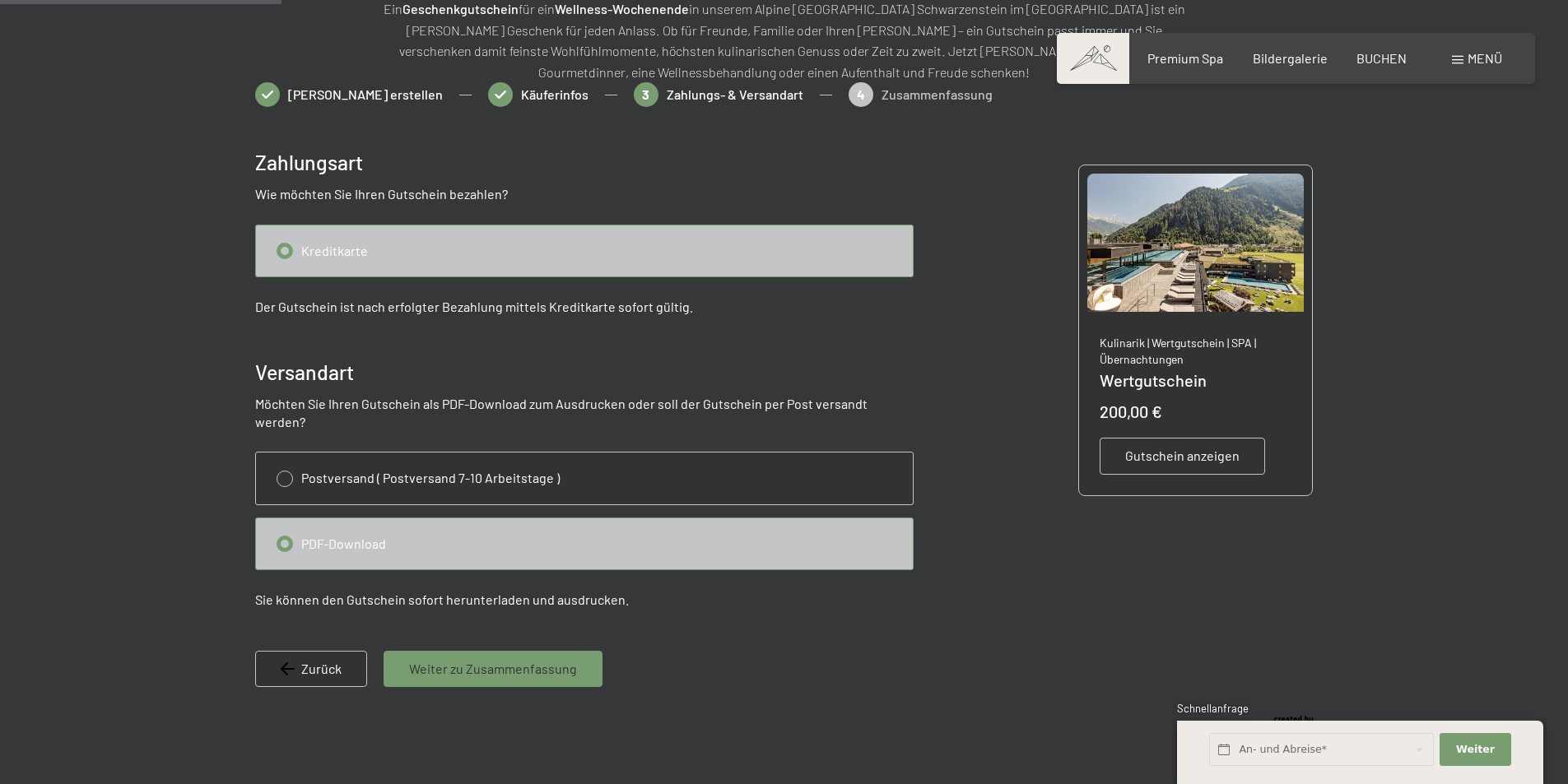
click at [488, 660] on span "Weiter zu Zusammenfassung" at bounding box center [493, 669] width 168 height 18
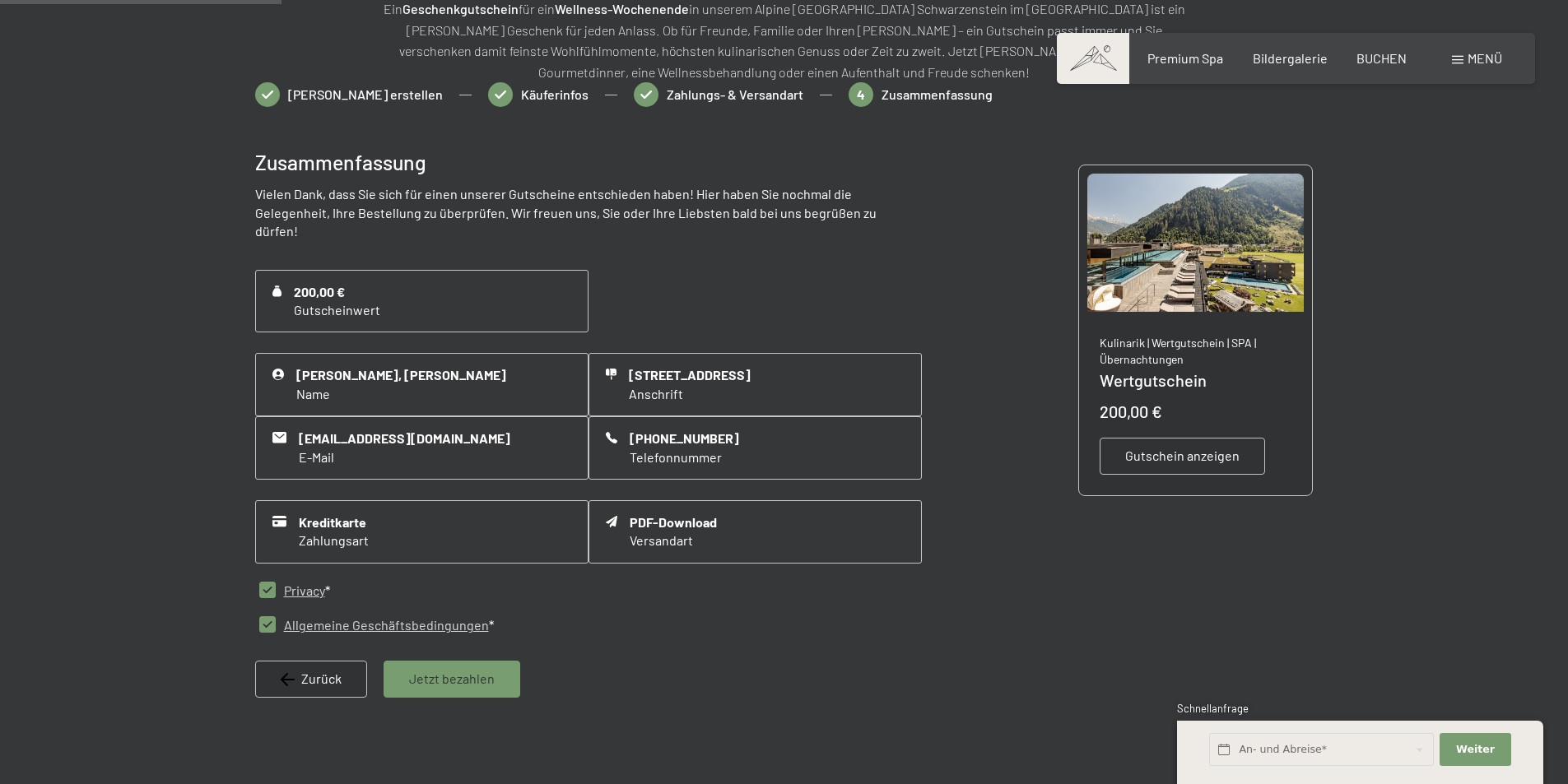
click at [476, 670] on span "Jetzt bezahlen" at bounding box center [451, 679] width 85 height 18
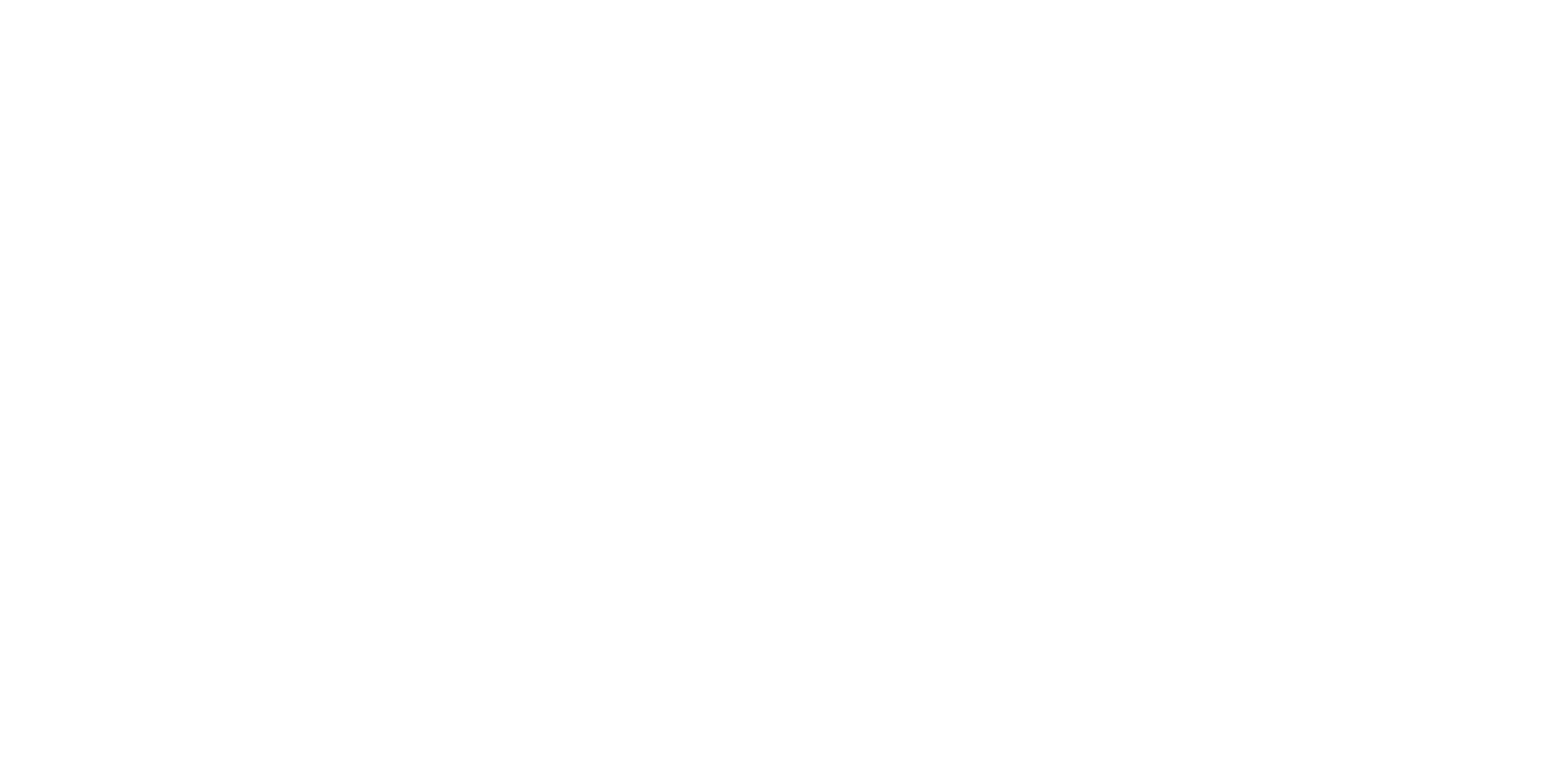
scroll to position [0, 0]
